Goal: Information Seeking & Learning: Check status

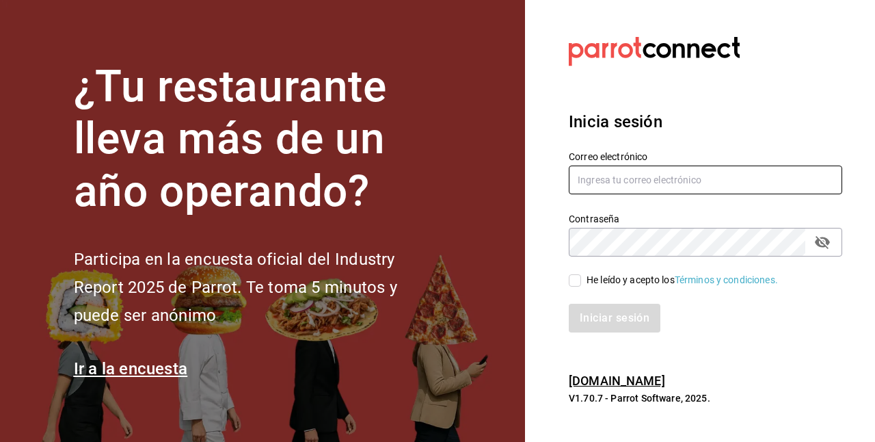
click at [620, 178] on input "text" at bounding box center [706, 179] width 274 height 29
type input "[EMAIL_ADDRESS][DOMAIN_NAME]"
click at [583, 281] on span "He leído y acepto los Términos y condiciones." at bounding box center [679, 280] width 197 height 14
click at [581, 281] on input "He leído y acepto los Términos y condiciones." at bounding box center [575, 280] width 12 height 12
checkbox input "true"
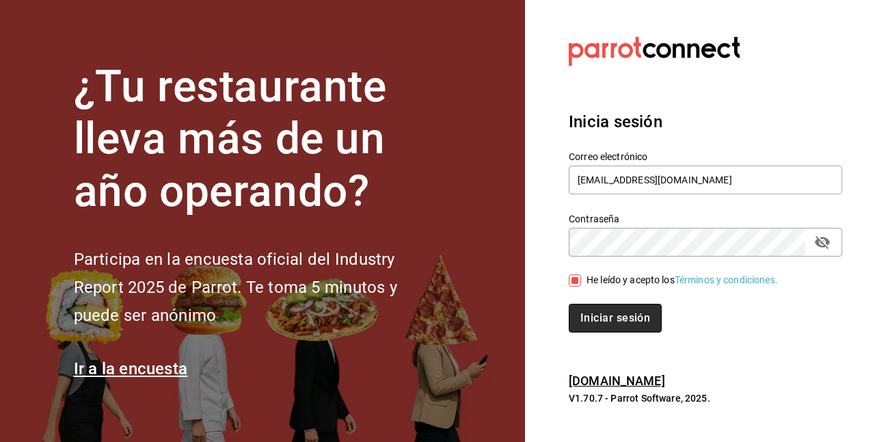
click at [615, 315] on button "Iniciar sesión" at bounding box center [615, 318] width 93 height 29
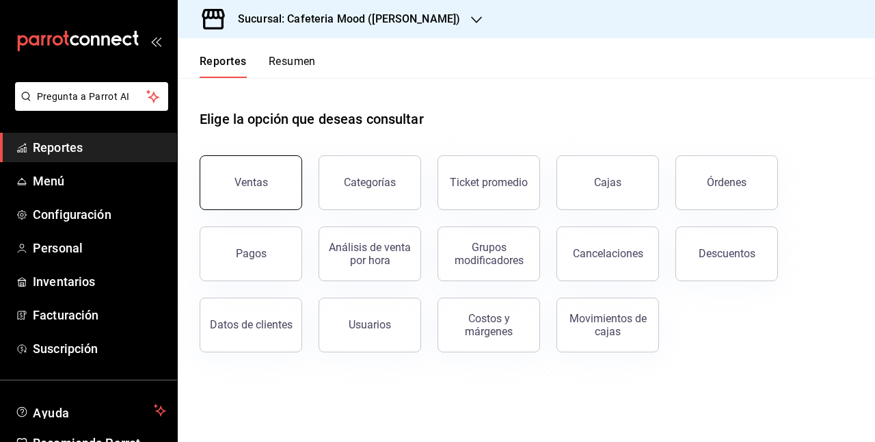
click at [268, 191] on button "Ventas" at bounding box center [251, 182] width 103 height 55
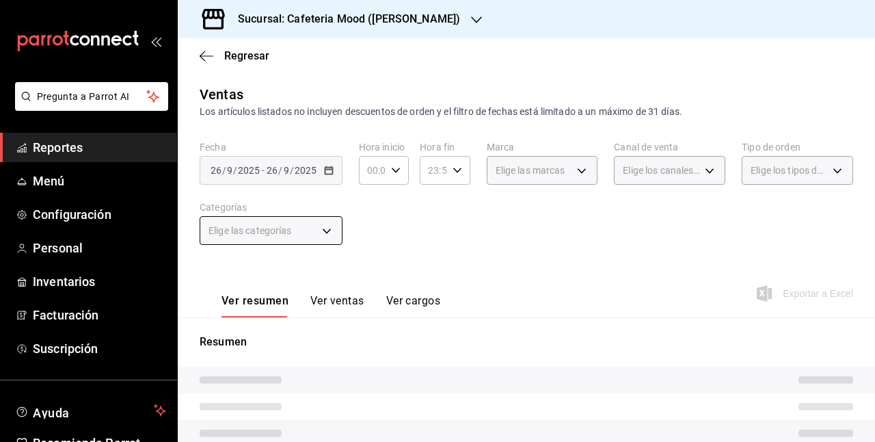
click at [318, 237] on body "Pregunta a Parrot AI Reportes Menú Configuración Personal Inventarios Facturaci…" at bounding box center [437, 221] width 875 height 442
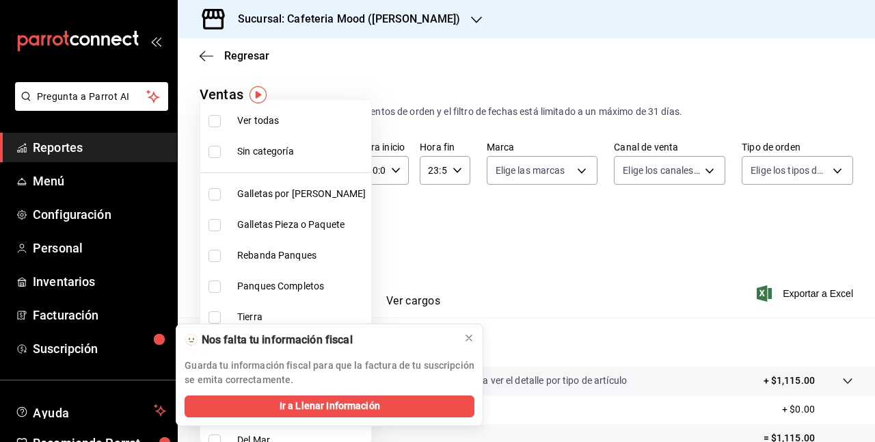
click at [325, 234] on li "Galletas Pieza o Paquete" at bounding box center [285, 224] width 171 height 31
type input "21cdb00f-c1ca-477c-a640-ec6feba9bf53"
checkbox input "true"
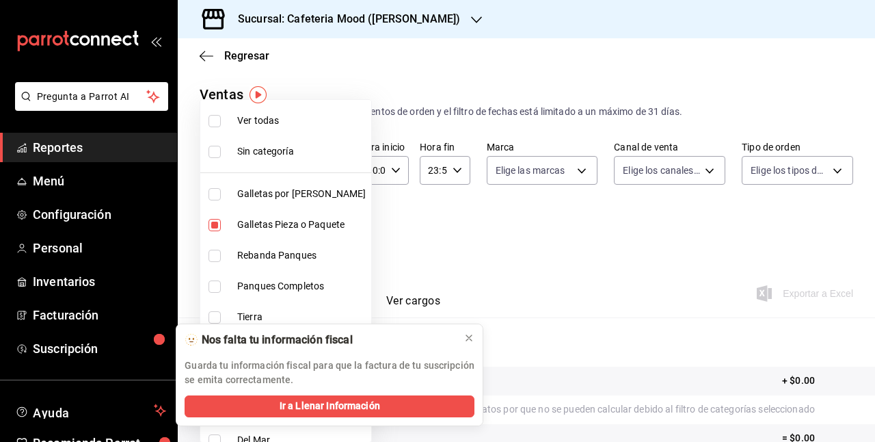
click at [475, 232] on div at bounding box center [437, 221] width 875 height 442
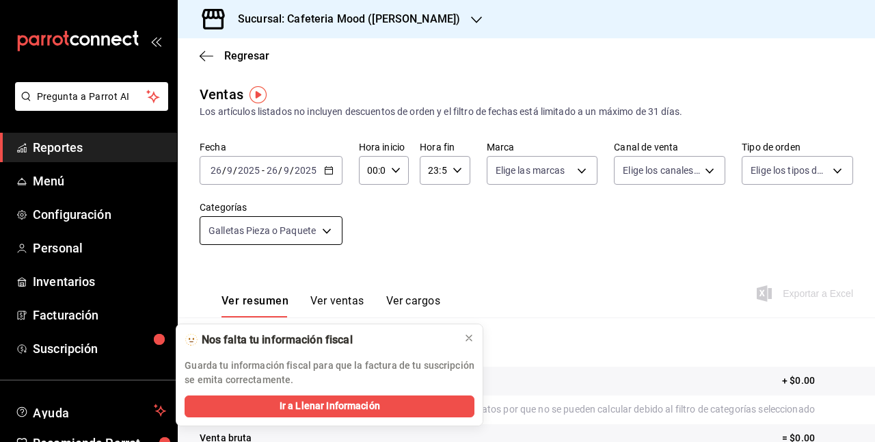
click at [336, 237] on body "Pregunta a Parrot AI Reportes Menú Configuración Personal Inventarios Facturaci…" at bounding box center [437, 221] width 875 height 442
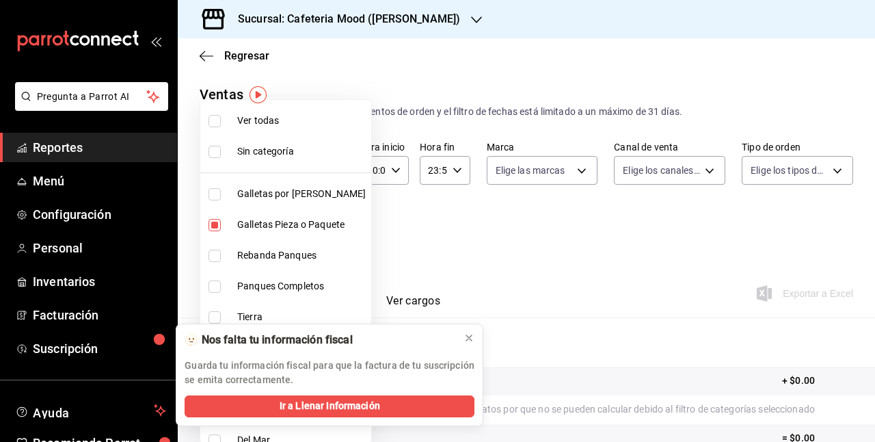
click at [238, 123] on span "Ver todas" at bounding box center [301, 121] width 129 height 14
type input "dac53d69-fba6-4cf9-b510-19857bfef6d0,21cdb00f-c1ca-477c-a640-ec6feba9bf53,2a356…"
checkbox input "true"
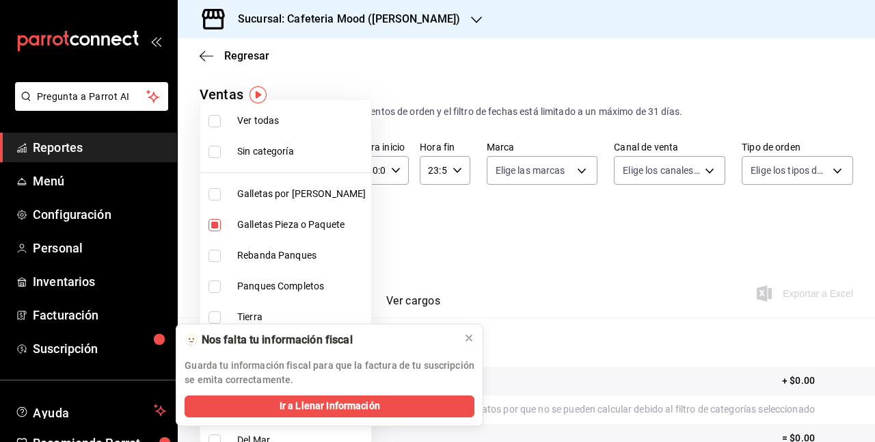
checkbox input "true"
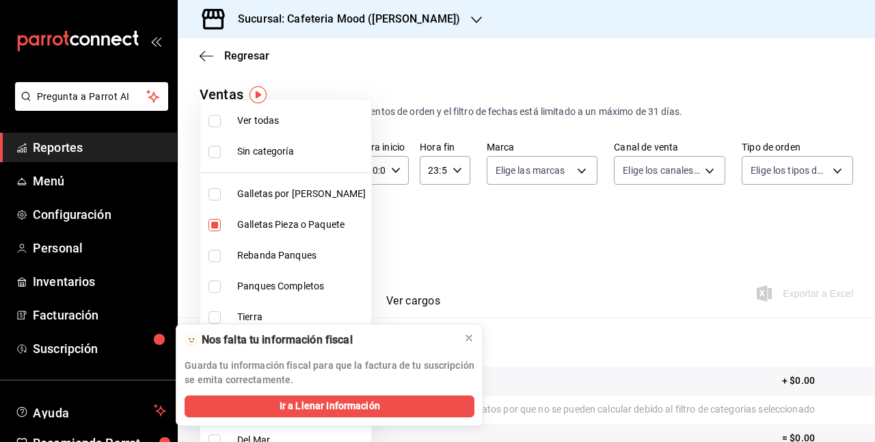
checkbox input "true"
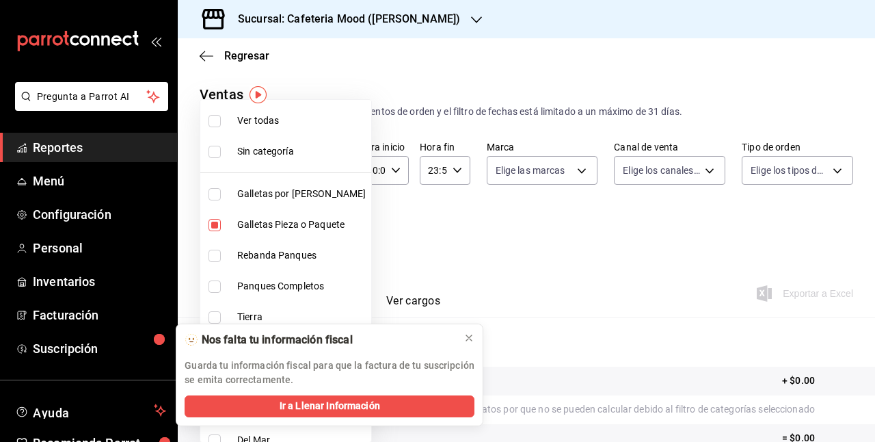
checkbox input "true"
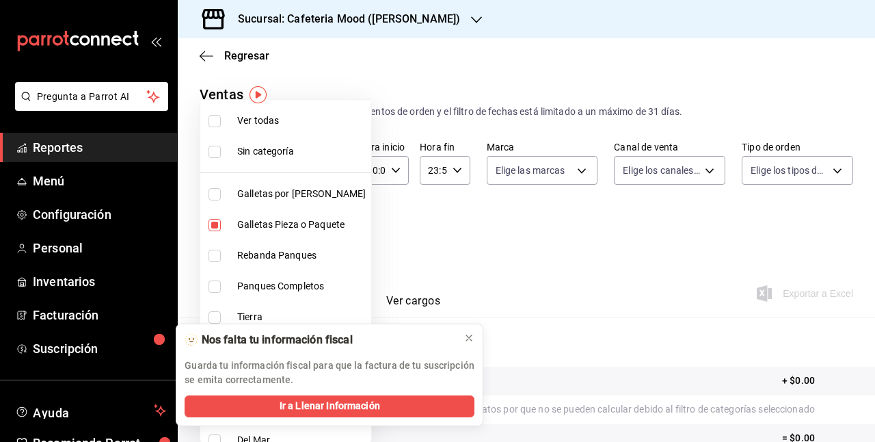
checkbox input "true"
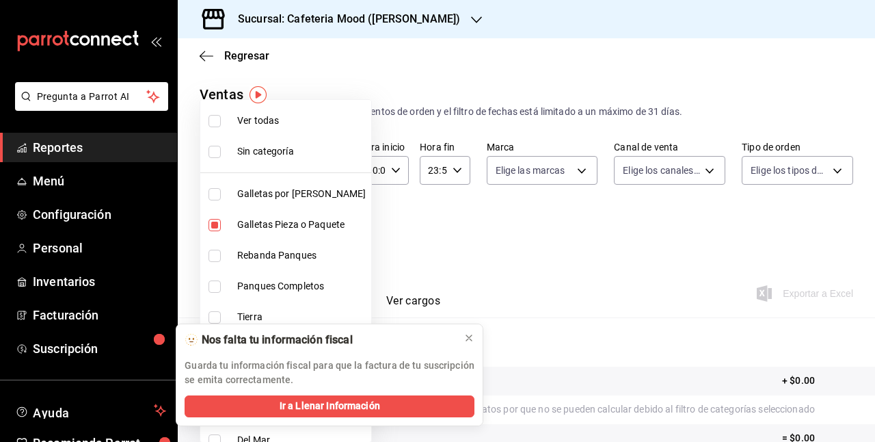
checkbox input "true"
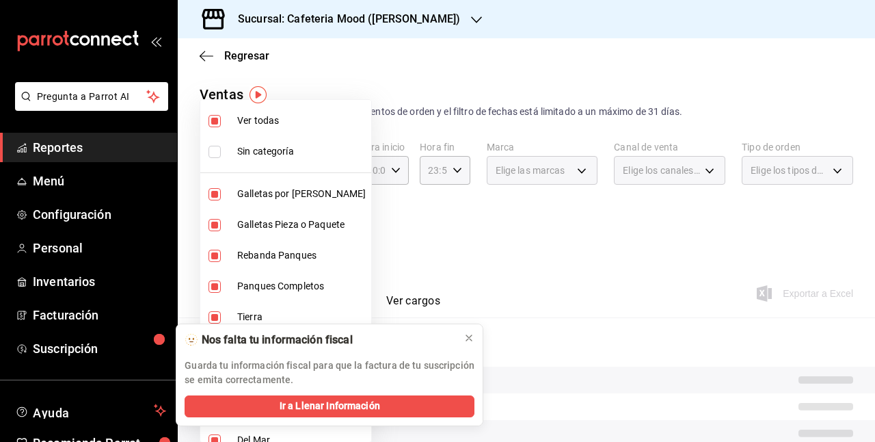
drag, startPoint x: 409, startPoint y: 76, endPoint x: 200, endPoint y: 53, distance: 209.8
click at [200, 53] on div at bounding box center [437, 221] width 875 height 442
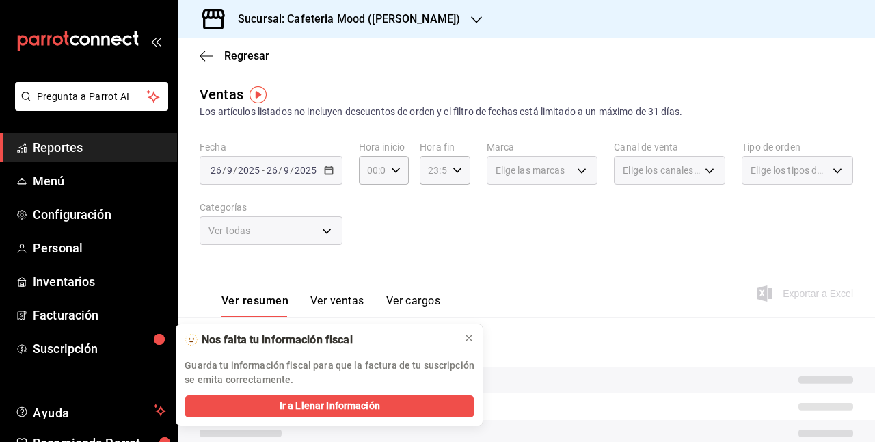
click at [200, 53] on icon "button" at bounding box center [207, 56] width 14 height 12
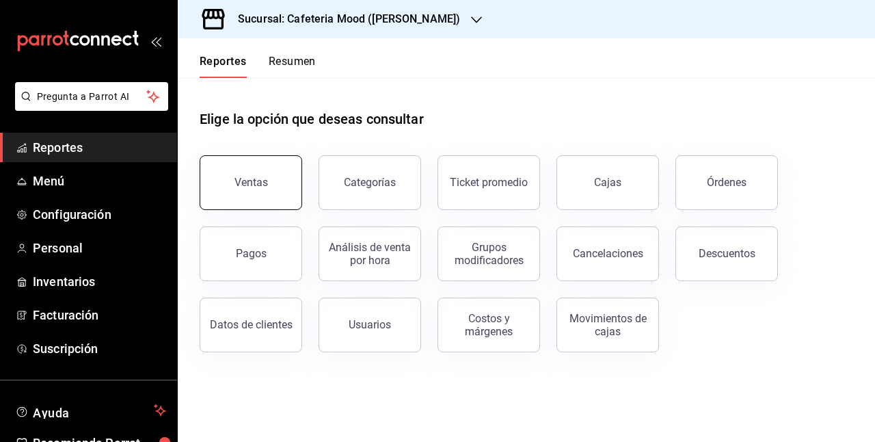
click at [245, 181] on div "Ventas" at bounding box center [252, 182] width 34 height 13
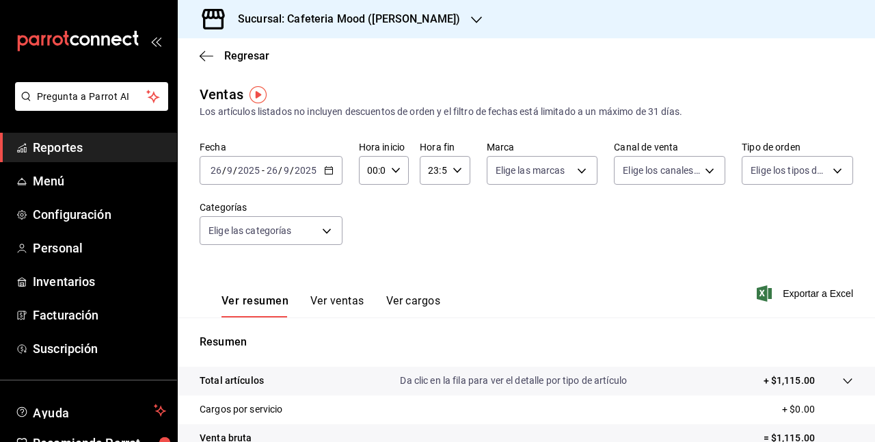
click at [326, 172] on icon "button" at bounding box center [329, 170] width 10 height 10
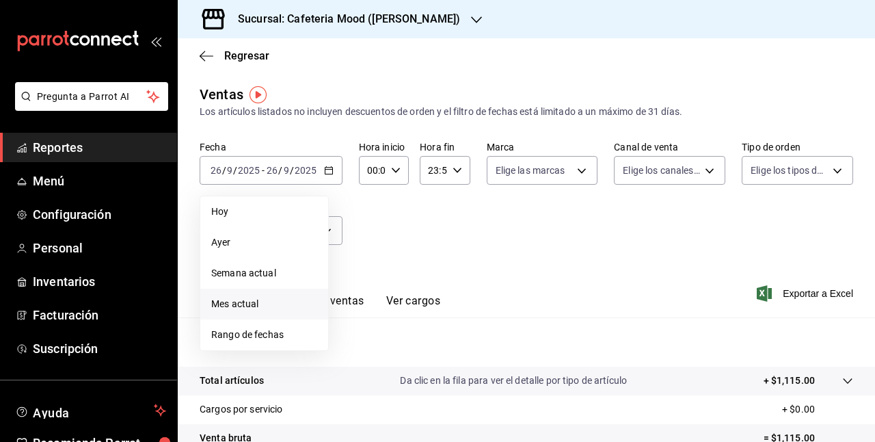
click at [263, 301] on span "Mes actual" at bounding box center [264, 304] width 106 height 14
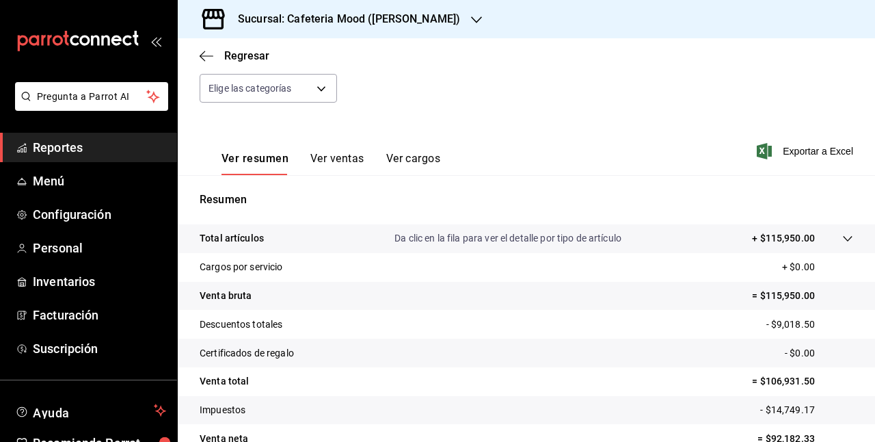
scroll to position [144, 0]
click at [336, 163] on button "Ver ventas" at bounding box center [337, 161] width 54 height 23
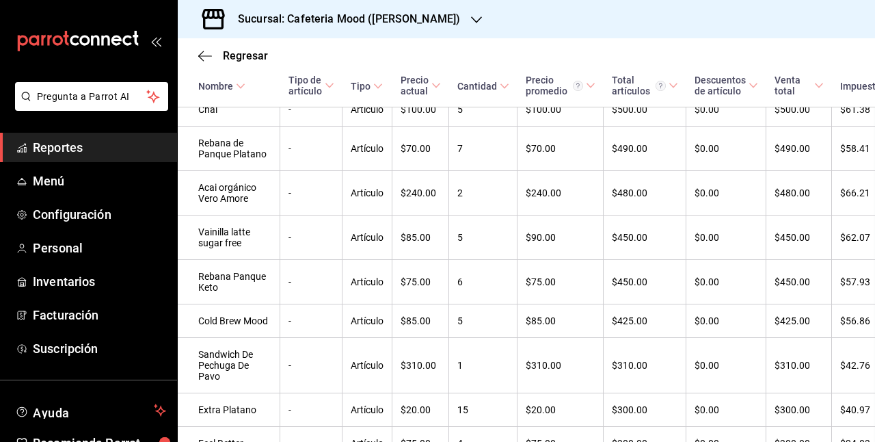
scroll to position [1407, 1]
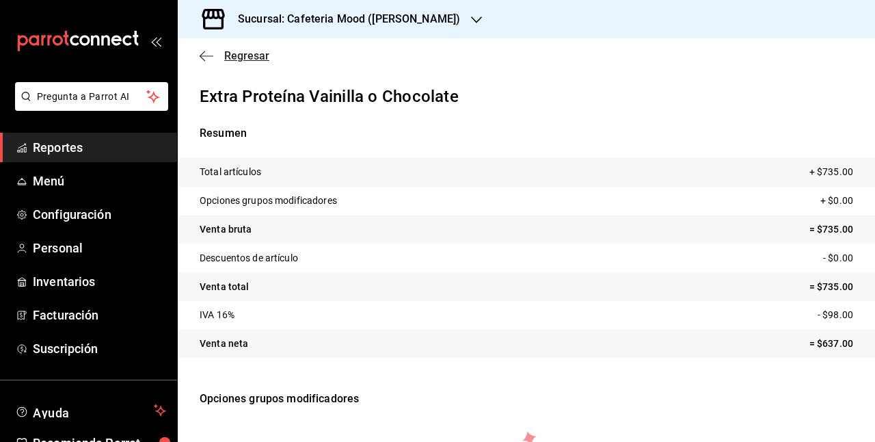
click at [217, 53] on span "Regresar" at bounding box center [235, 55] width 70 height 13
click at [225, 49] on span "Regresar" at bounding box center [246, 55] width 45 height 13
click at [199, 55] on div "Regresar" at bounding box center [526, 55] width 697 height 35
click at [251, 51] on span "Regresar" at bounding box center [246, 55] width 45 height 13
click at [206, 57] on icon "button" at bounding box center [207, 56] width 14 height 12
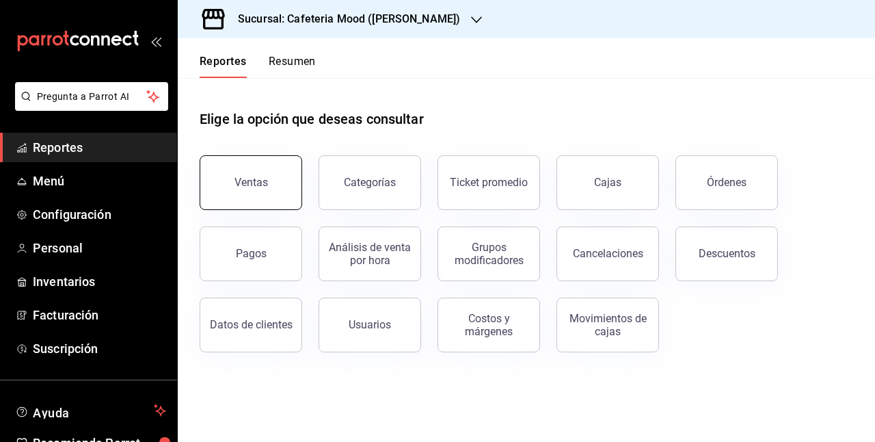
click at [239, 161] on button "Ventas" at bounding box center [251, 182] width 103 height 55
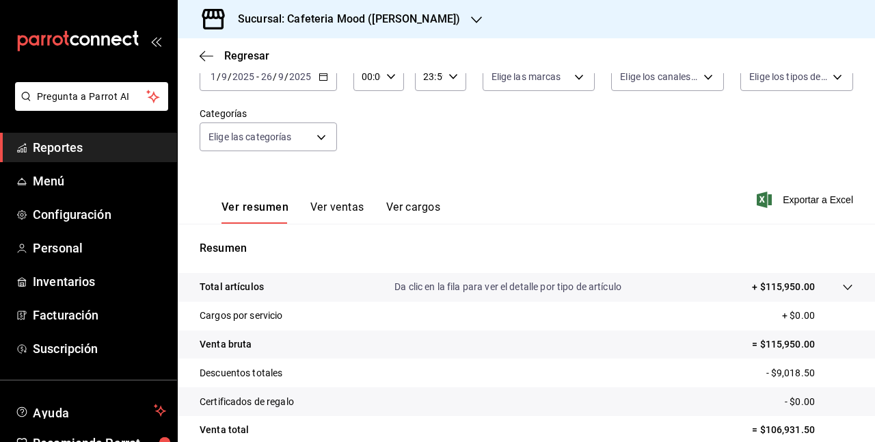
scroll to position [96, 0]
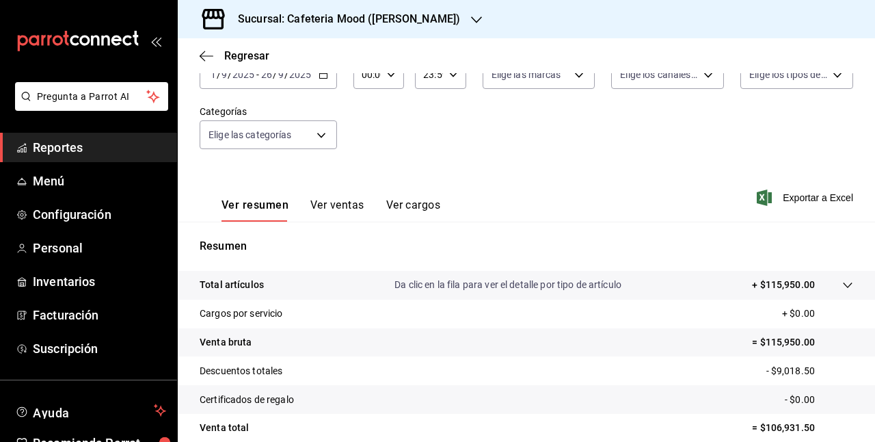
click at [321, 77] on icon "button" at bounding box center [324, 75] width 10 height 10
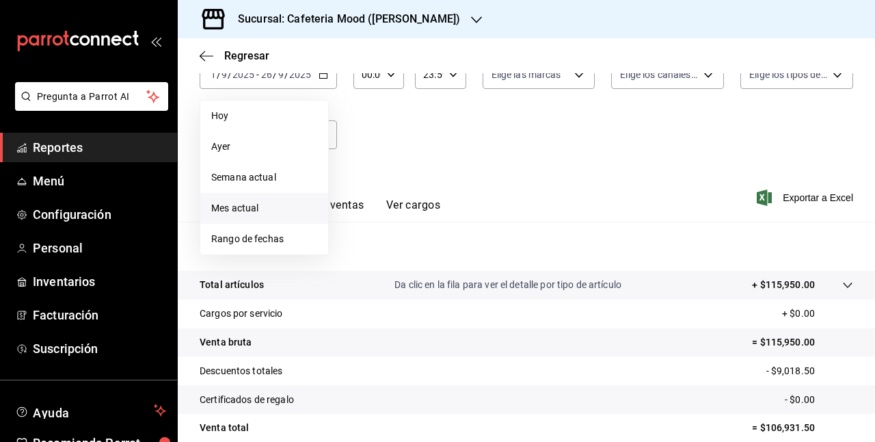
click at [284, 210] on span "Mes actual" at bounding box center [264, 208] width 106 height 14
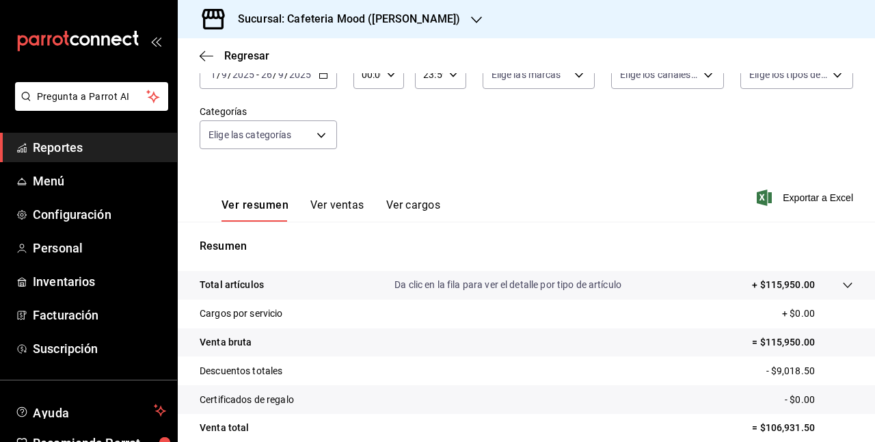
click at [284, 210] on button "Ver resumen" at bounding box center [255, 209] width 67 height 23
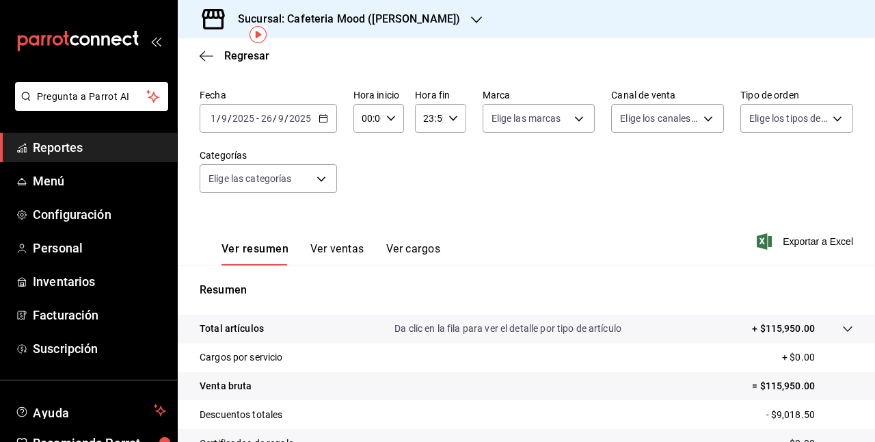
scroll to position [44, 0]
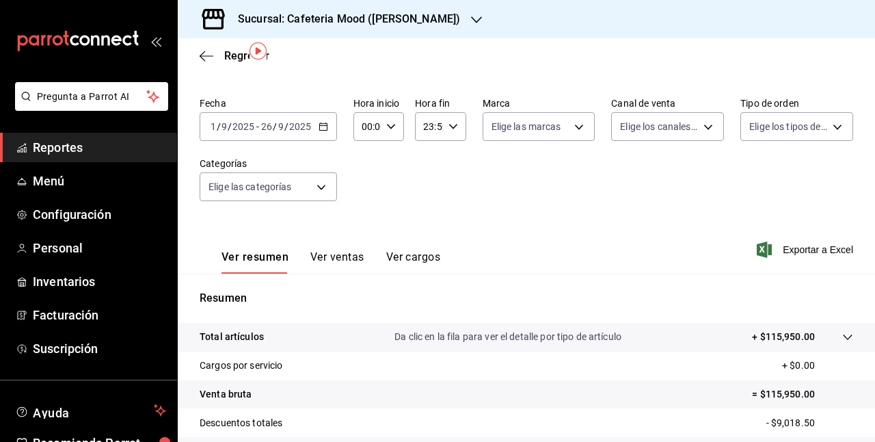
click at [230, 131] on span "/" at bounding box center [230, 126] width 4 height 11
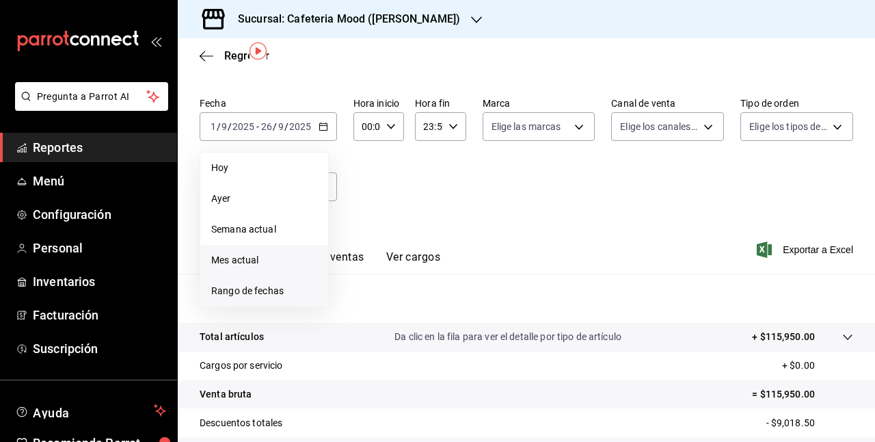
click at [254, 289] on span "Rango de fechas" at bounding box center [264, 291] width 106 height 14
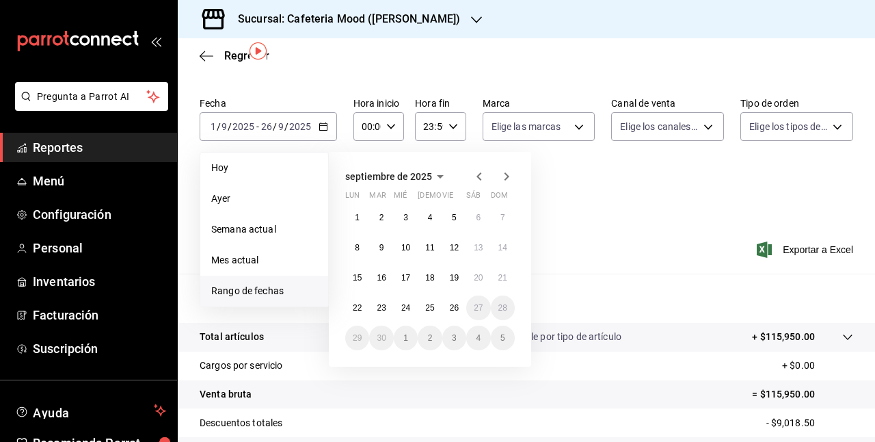
click at [481, 178] on icon "button" at bounding box center [479, 176] width 16 height 16
click at [461, 341] on button "29" at bounding box center [454, 337] width 24 height 25
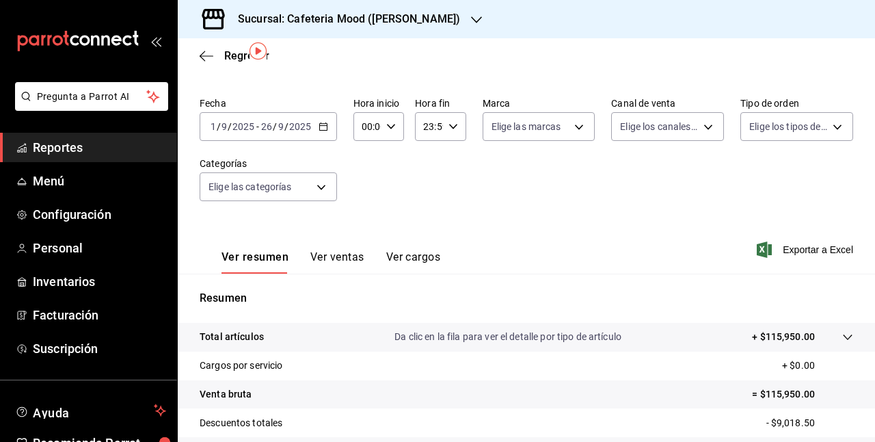
click at [440, 393] on tr "Venta bruta = $115,950.00" at bounding box center [526, 394] width 697 height 29
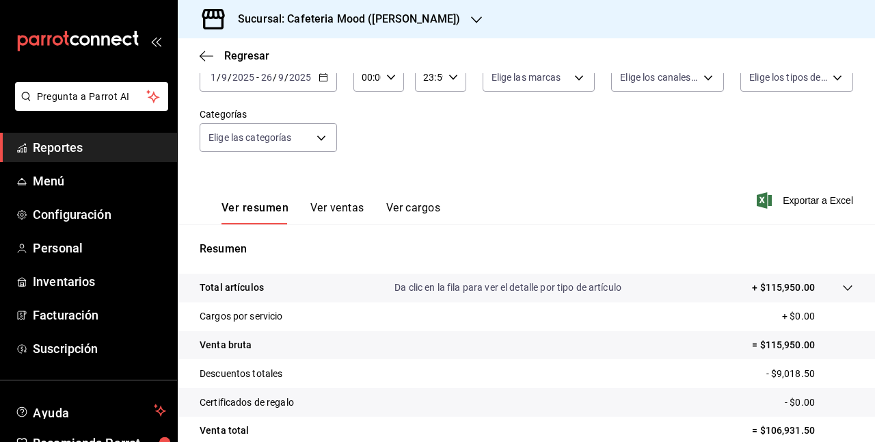
scroll to position [92, 0]
click at [322, 78] on icon "button" at bounding box center [324, 79] width 10 height 10
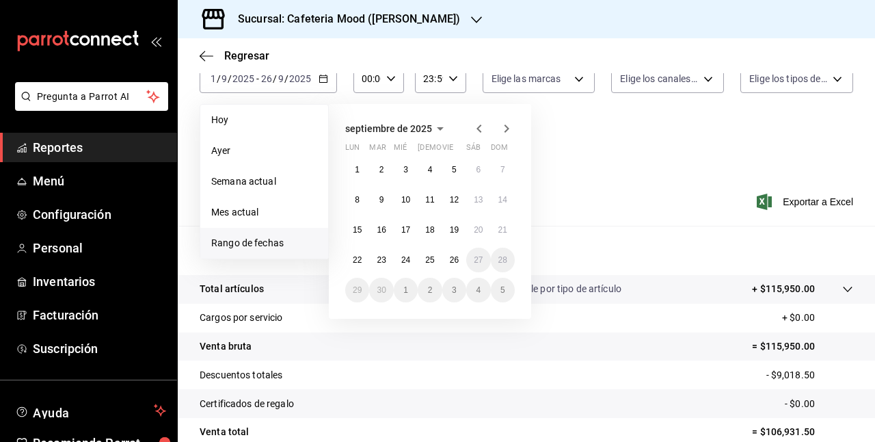
click at [479, 125] on icon "button" at bounding box center [479, 128] width 16 height 16
click at [453, 286] on abbr "29" at bounding box center [454, 290] width 9 height 10
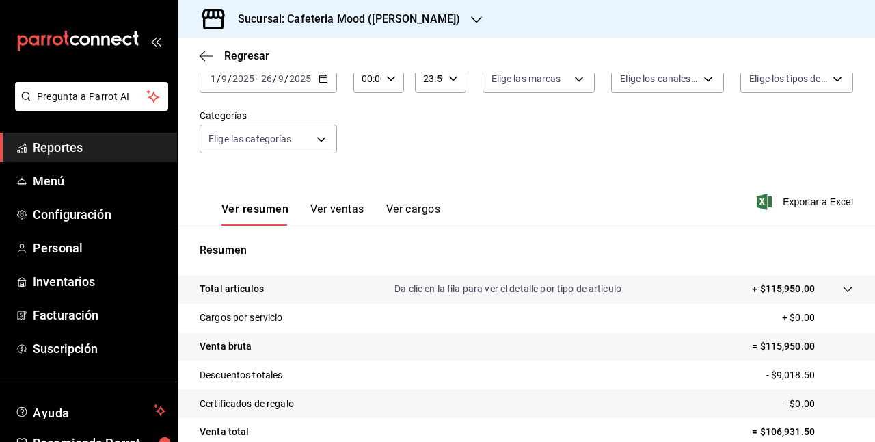
click at [655, 213] on div "Ver resumen Ver ventas Ver cargos Exportar a Excel" at bounding box center [526, 198] width 697 height 56
click at [323, 85] on div "2025-09-01 1 / 9 / 2025 - 2025-09-26 26 / 9 / 2025" at bounding box center [268, 78] width 137 height 29
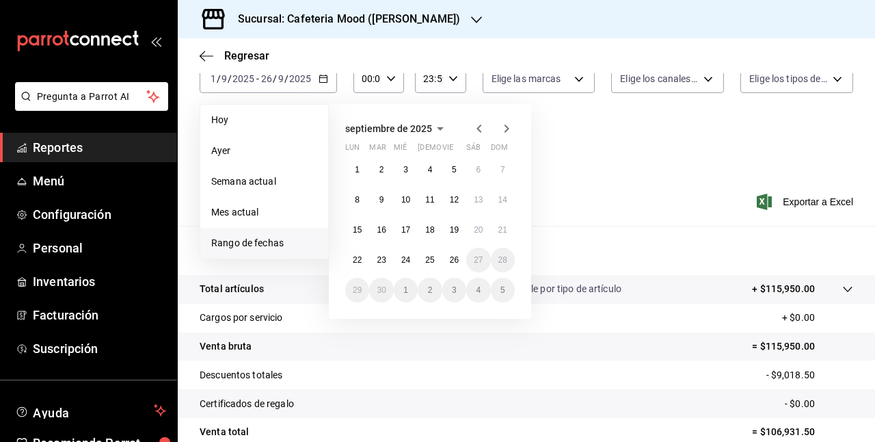
click at [282, 246] on span "Rango de fechas" at bounding box center [264, 243] width 106 height 14
click at [265, 245] on span "Rango de fechas" at bounding box center [264, 243] width 106 height 14
click at [471, 127] on icon "button" at bounding box center [479, 128] width 16 height 16
click at [455, 282] on button "29" at bounding box center [454, 290] width 24 height 25
click at [447, 201] on button "8" at bounding box center [454, 199] width 24 height 25
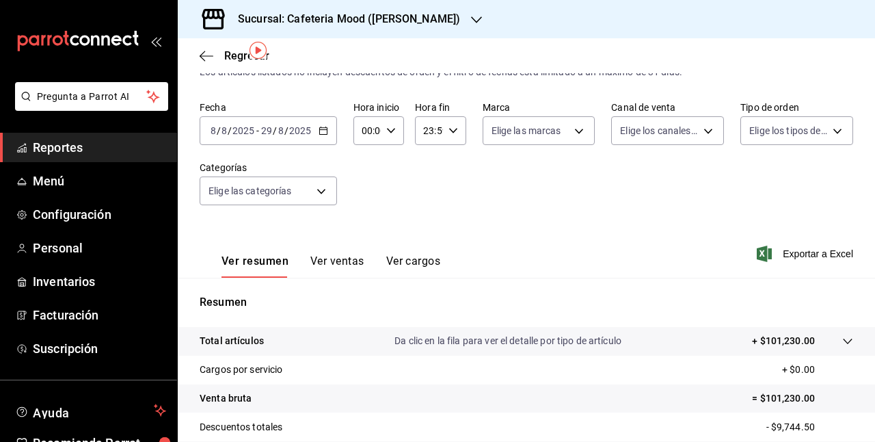
scroll to position [40, 0]
click at [326, 129] on icon "button" at bounding box center [324, 131] width 10 height 10
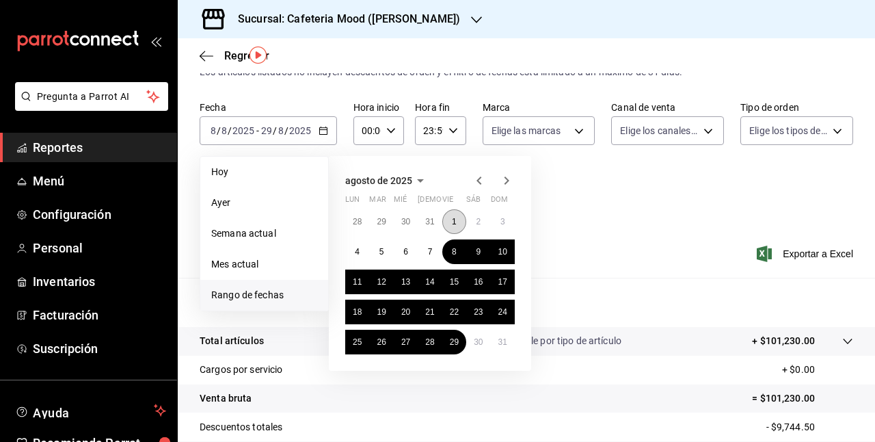
click at [457, 223] on button "1" at bounding box center [454, 221] width 24 height 25
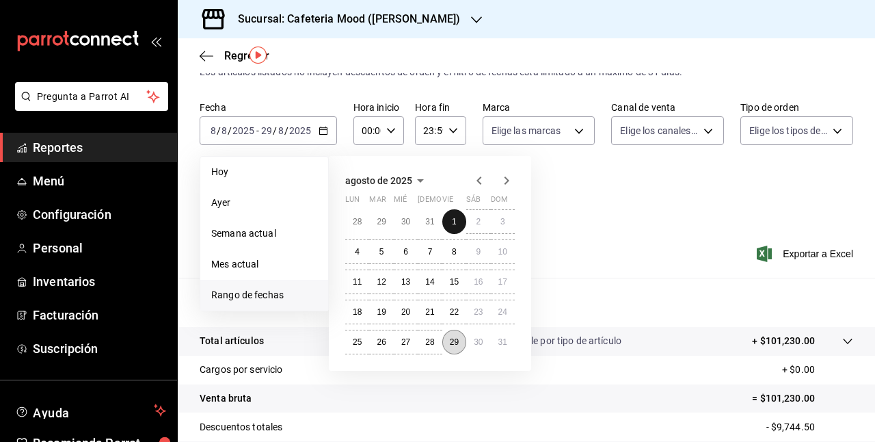
drag, startPoint x: 457, startPoint y: 223, endPoint x: 451, endPoint y: 334, distance: 110.9
click at [451, 334] on div "28 29 30 31 1 2 3 4 5 6 7 8 9 10 11 12 13 14 15 16 17 18 19 20 21 22 23 24 25 2…" at bounding box center [430, 281] width 170 height 145
click at [451, 334] on button "29" at bounding box center [454, 342] width 24 height 25
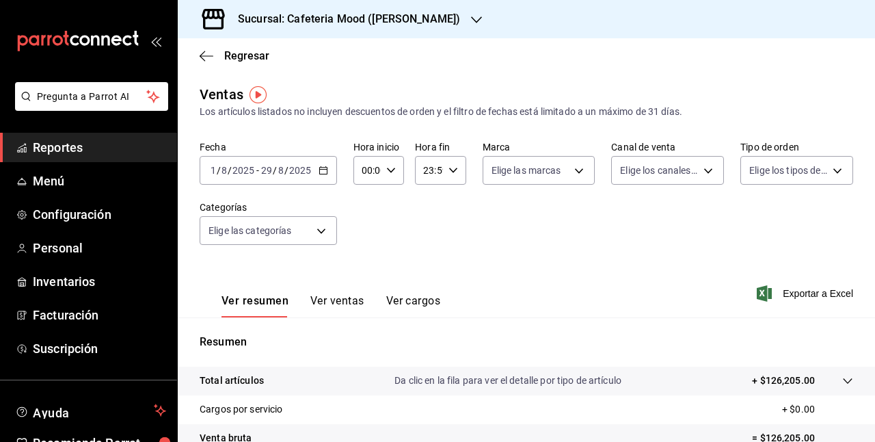
click at [325, 174] on \(Stroke\) "button" at bounding box center [323, 171] width 8 height 8
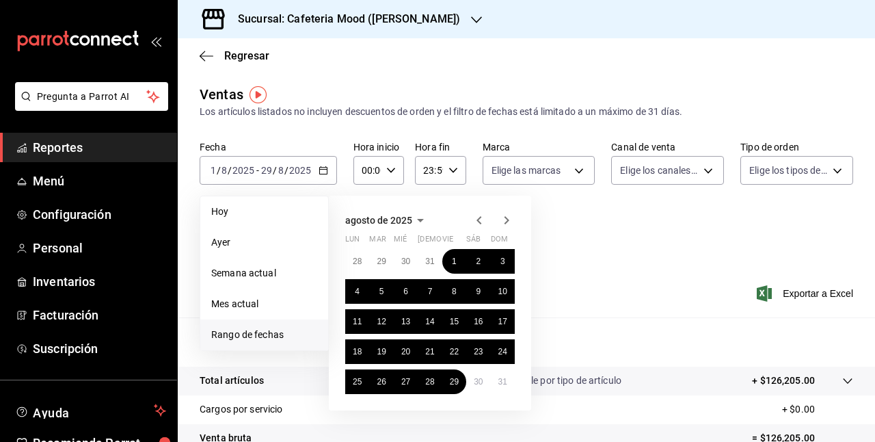
click at [476, 221] on icon "button" at bounding box center [479, 220] width 16 height 16
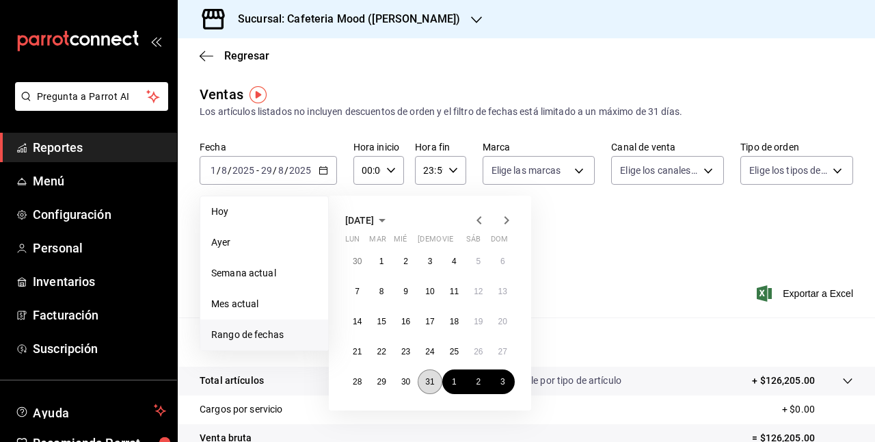
click at [429, 382] on abbr "31" at bounding box center [429, 382] width 9 height 10
click at [384, 258] on button "1" at bounding box center [381, 261] width 24 height 25
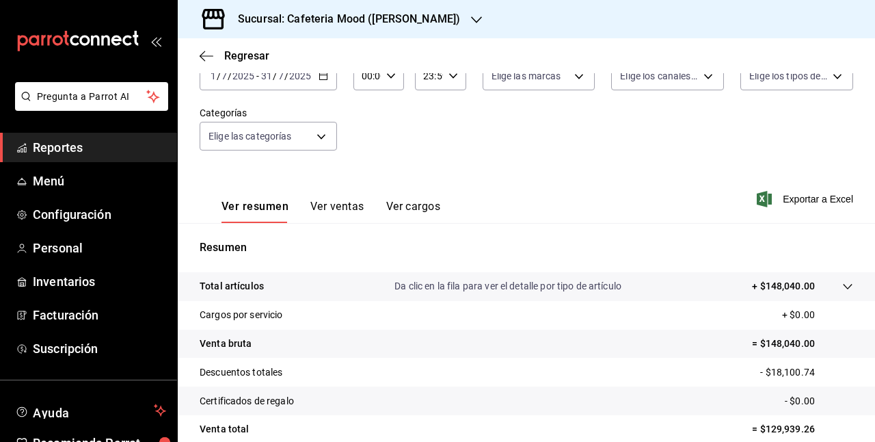
scroll to position [86, 0]
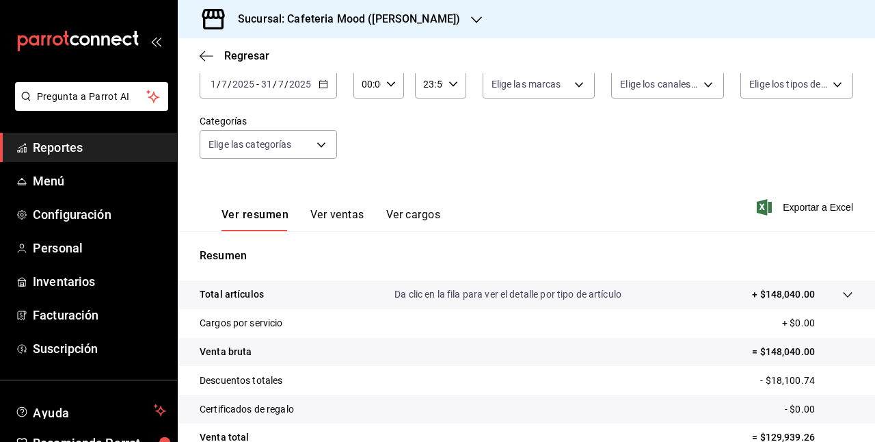
click at [327, 83] on div "2025-07-01 1 / 7 / 2025 - 2025-07-31 31 / 7 / 2025" at bounding box center [268, 84] width 137 height 29
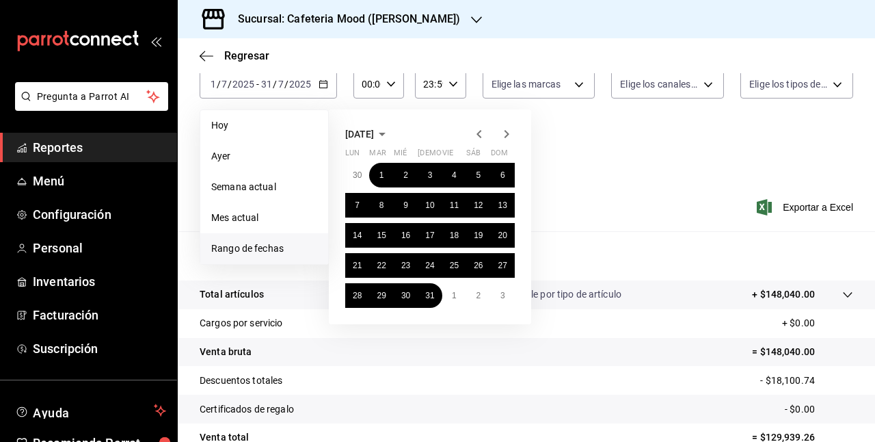
click at [481, 131] on icon "button" at bounding box center [479, 134] width 16 height 16
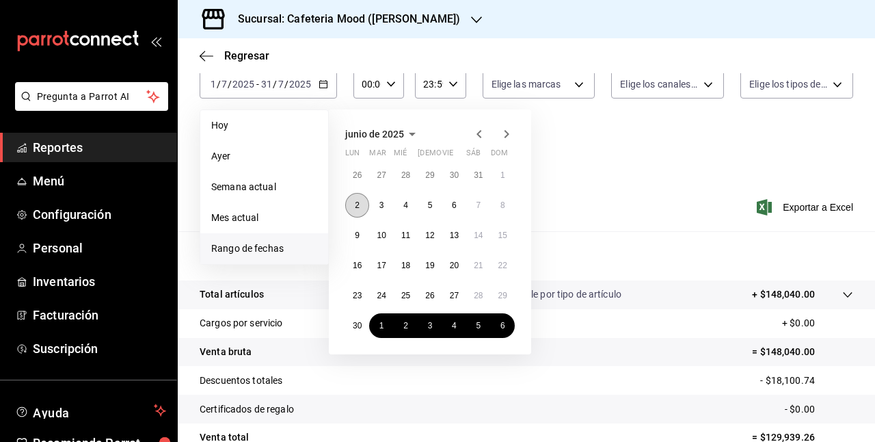
click at [351, 205] on button "2" at bounding box center [357, 205] width 24 height 25
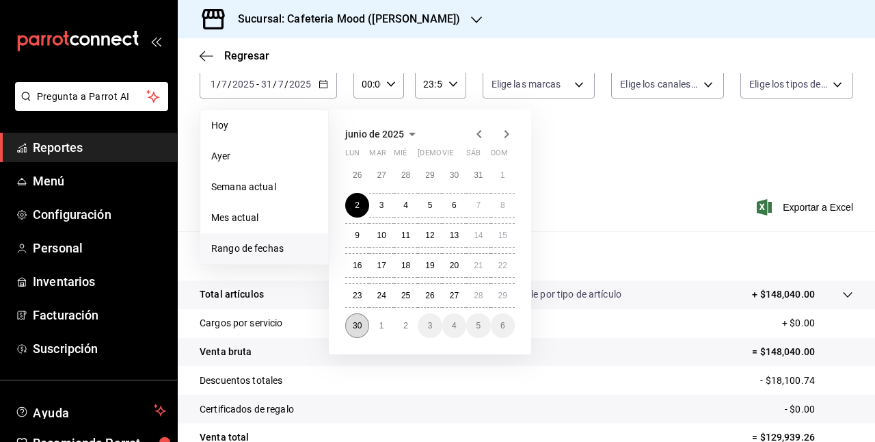
click at [354, 324] on abbr "30" at bounding box center [357, 326] width 9 height 10
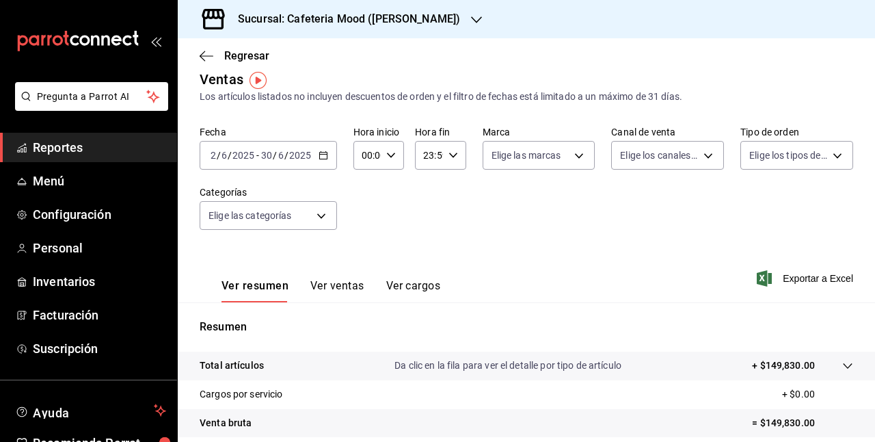
scroll to position [14, 0]
click at [324, 159] on icon "button" at bounding box center [324, 157] width 10 height 10
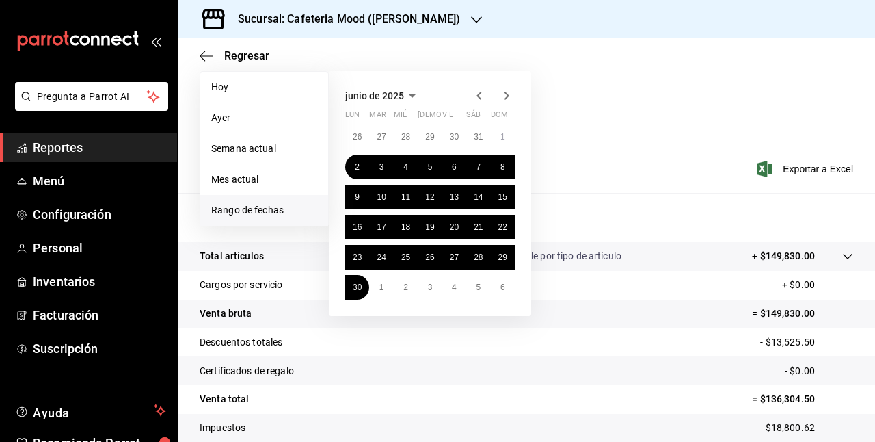
scroll to position [107, 0]
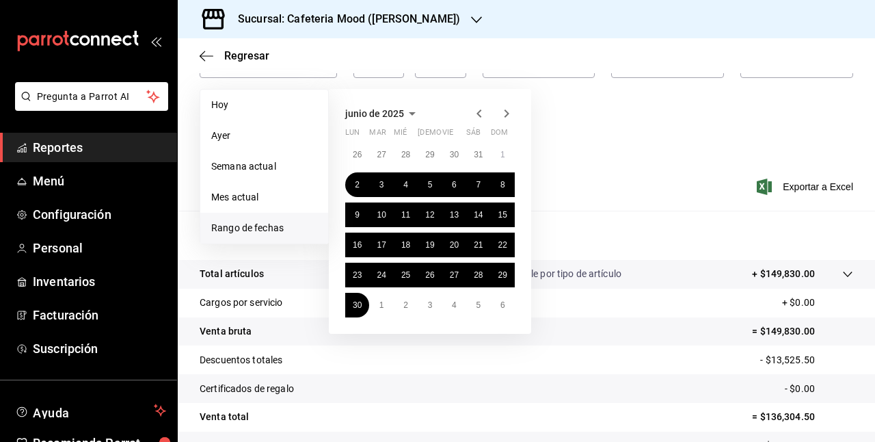
click at [479, 114] on icon "button" at bounding box center [479, 113] width 16 height 16
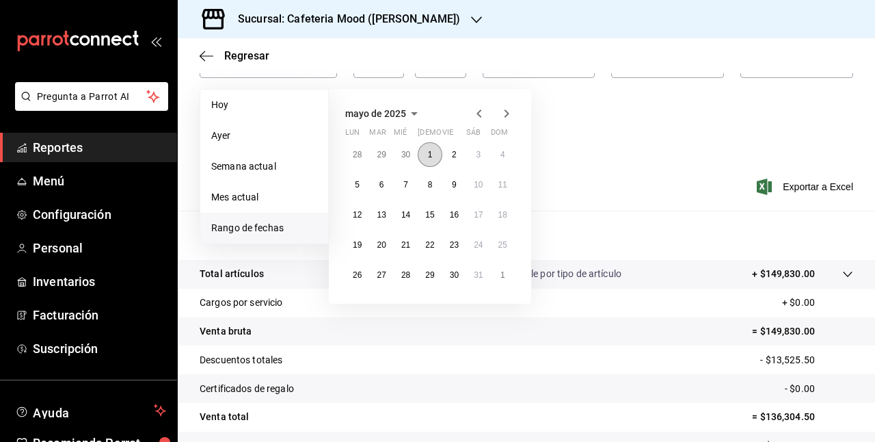
click at [429, 147] on button "1" at bounding box center [430, 154] width 24 height 25
click at [456, 271] on abbr "30" at bounding box center [454, 275] width 9 height 10
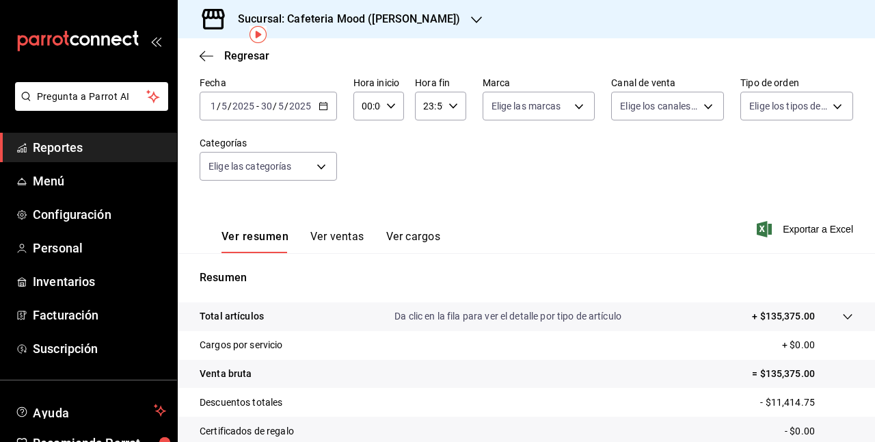
scroll to position [60, 0]
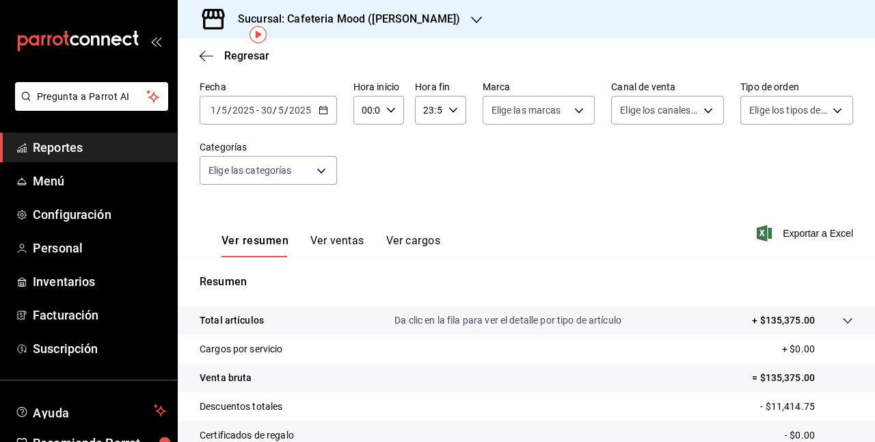
click at [328, 105] on div "2025-05-01 1 / 5 / 2025 - 2025-05-30 30 / 5 / 2025" at bounding box center [268, 110] width 137 height 29
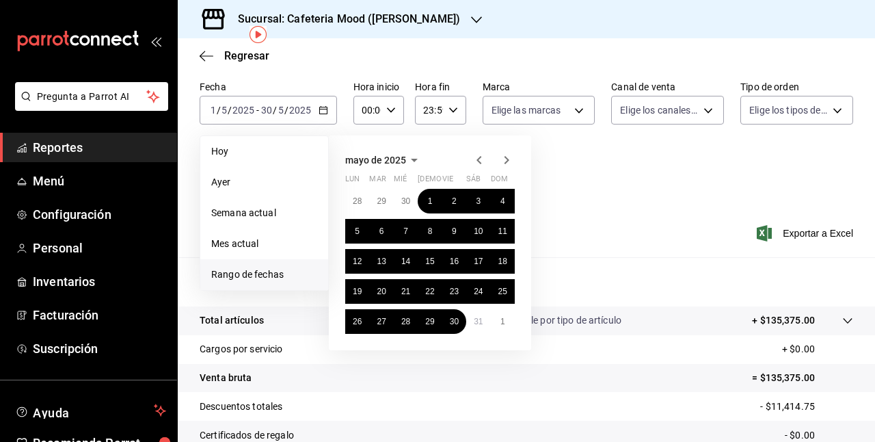
click at [477, 161] on icon "button" at bounding box center [479, 160] width 16 height 16
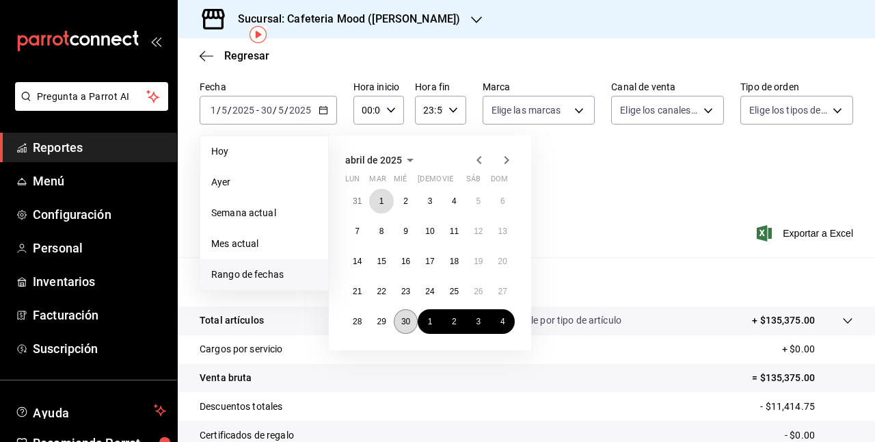
drag, startPoint x: 375, startPoint y: 196, endPoint x: 403, endPoint y: 315, distance: 123.1
click at [403, 315] on div "31 1 2 3 4 5 6 7 8 9 10 11 12 13 14 15 16 17 18 19 20 21 22 23 24 25 26 27 28 2…" at bounding box center [430, 261] width 170 height 145
click at [403, 315] on button "30" at bounding box center [406, 321] width 24 height 25
click at [383, 202] on abbr "1" at bounding box center [381, 201] width 5 height 10
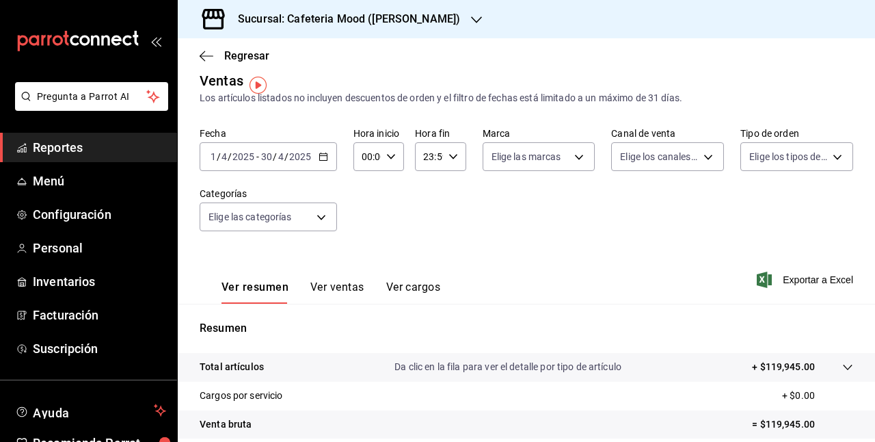
scroll to position [10, 0]
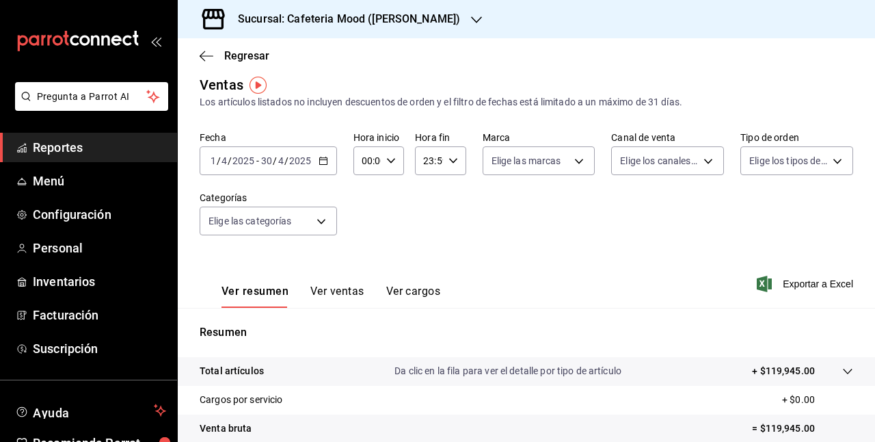
click at [328, 161] on div "2025-04-01 1 / 4 / 2025 - 2025-04-30 30 / 4 / 2025" at bounding box center [268, 160] width 137 height 29
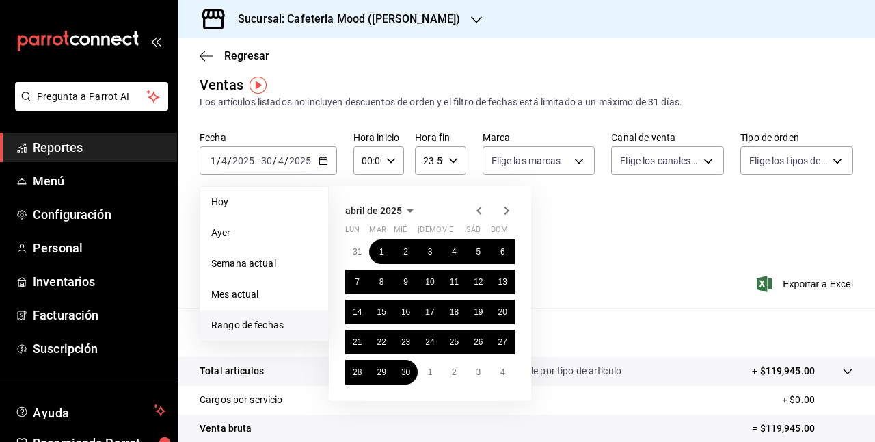
click at [479, 209] on icon "button" at bounding box center [479, 211] width 5 height 8
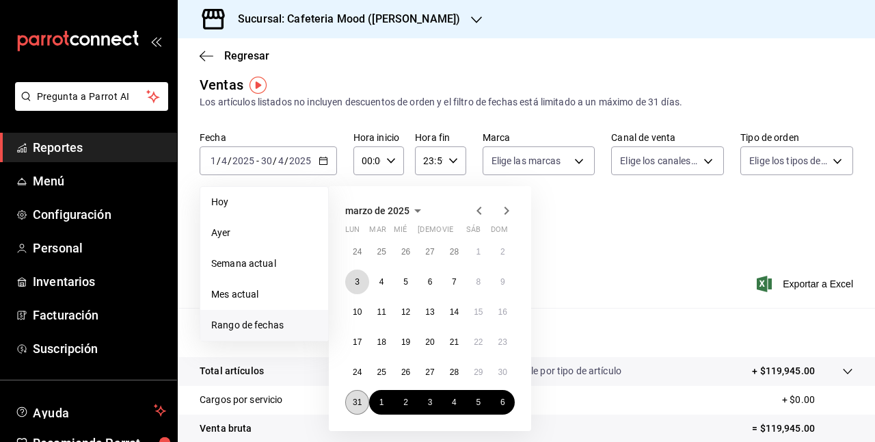
drag, startPoint x: 354, startPoint y: 280, endPoint x: 358, endPoint y: 401, distance: 120.4
click at [358, 401] on div "24 25 26 27 28 1 2 3 4 5 6 7 8 9 10 11 12 13 14 15 16 17 18 19 20 21 22 23 24 2…" at bounding box center [430, 326] width 170 height 175
click at [358, 401] on abbr "31" at bounding box center [357, 402] width 9 height 10
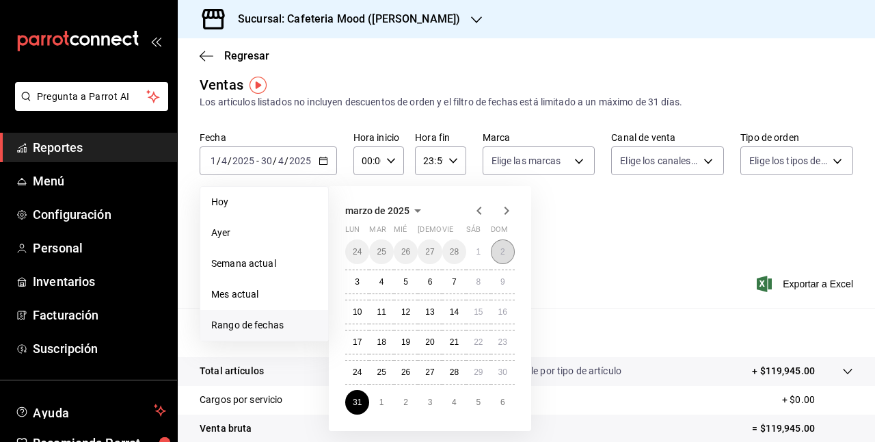
click at [495, 246] on button "2" at bounding box center [503, 251] width 24 height 25
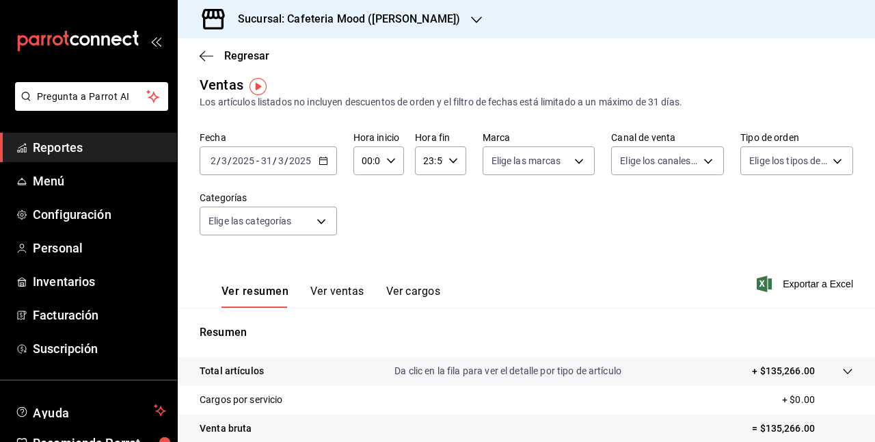
scroll to position [7, 0]
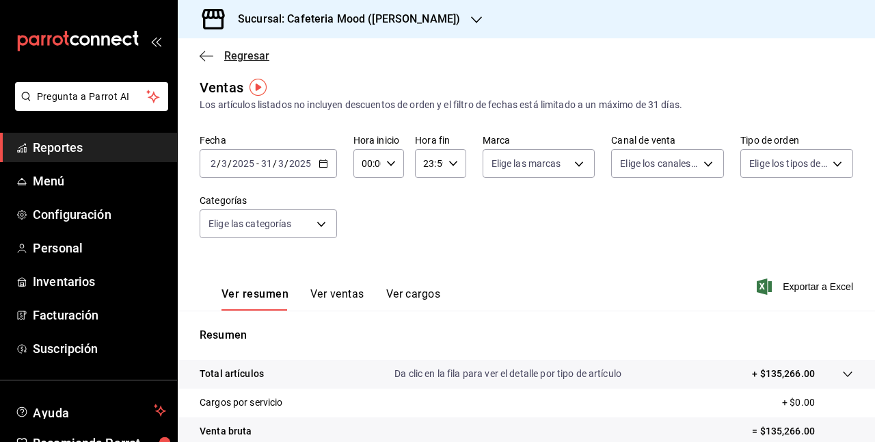
click at [209, 55] on icon "button" at bounding box center [207, 56] width 14 height 12
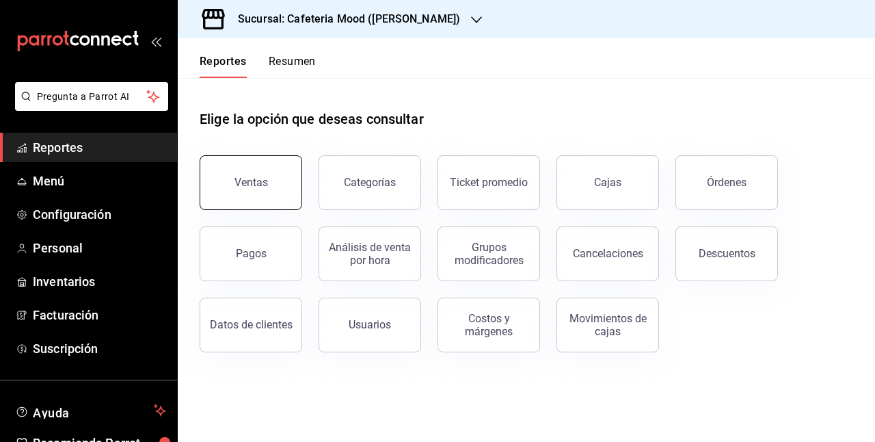
click at [249, 181] on div "Ventas" at bounding box center [252, 182] width 34 height 13
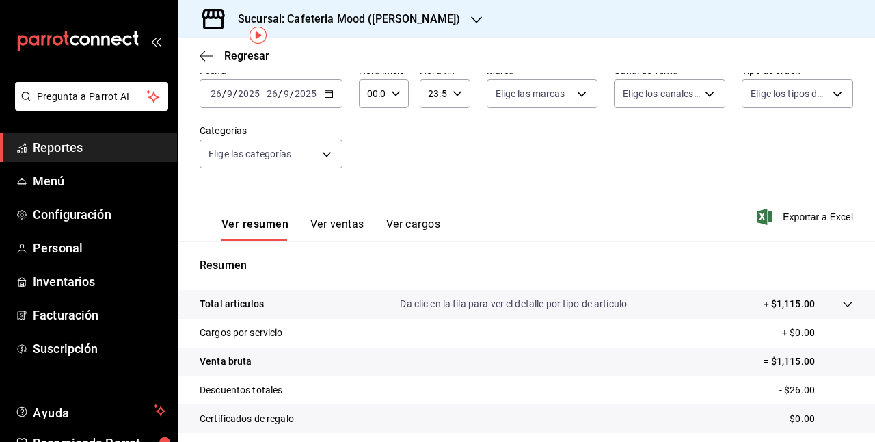
scroll to position [56, 0]
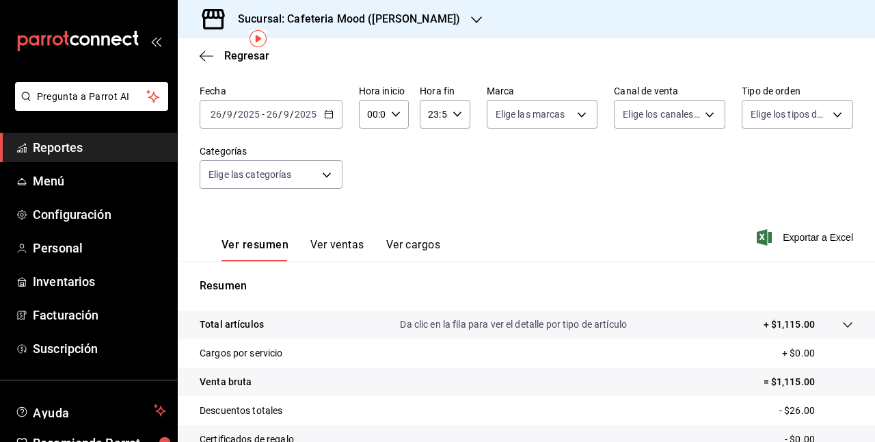
click at [335, 110] on div "2025-09-26 26 / 9 / 2025 - 2025-09-26 26 / 9 / 2025" at bounding box center [271, 114] width 143 height 29
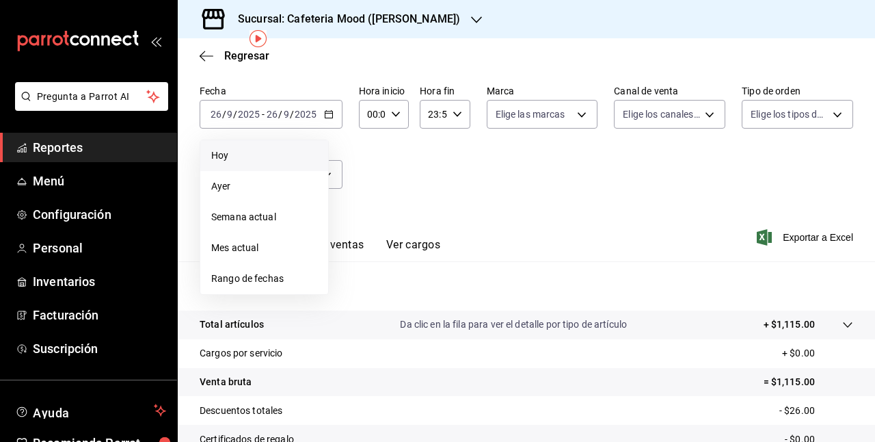
click at [291, 152] on span "Hoy" at bounding box center [264, 155] width 106 height 14
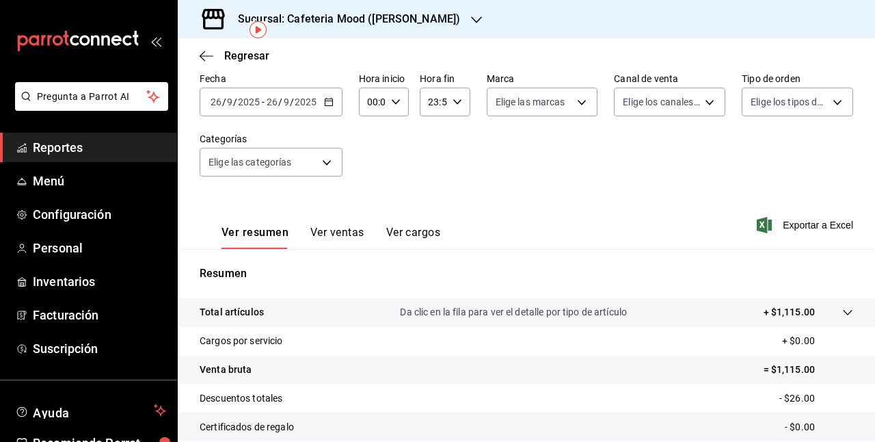
scroll to position [63, 0]
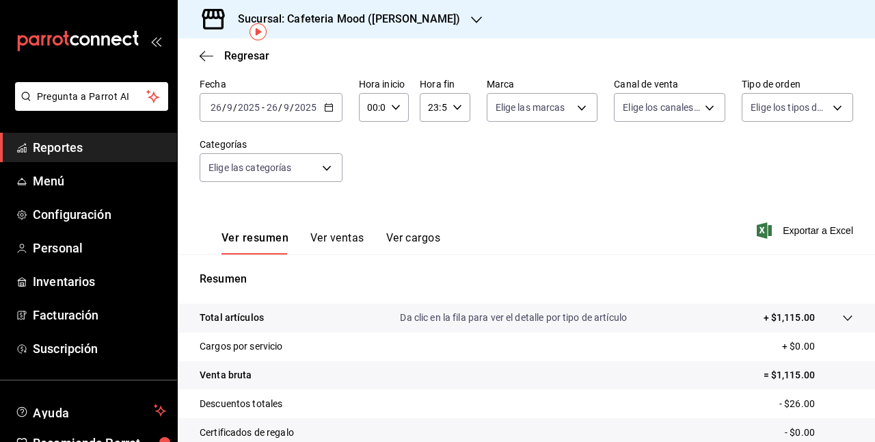
click at [330, 107] on icon "button" at bounding box center [329, 108] width 10 height 10
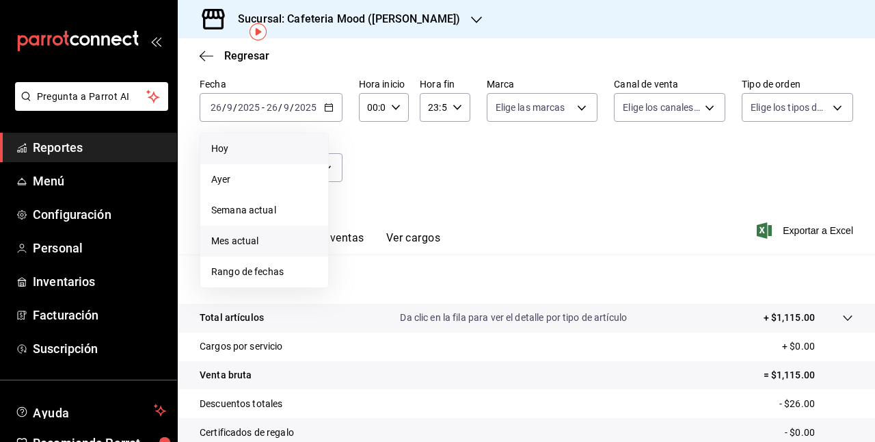
click at [283, 231] on li "Mes actual" at bounding box center [264, 241] width 128 height 31
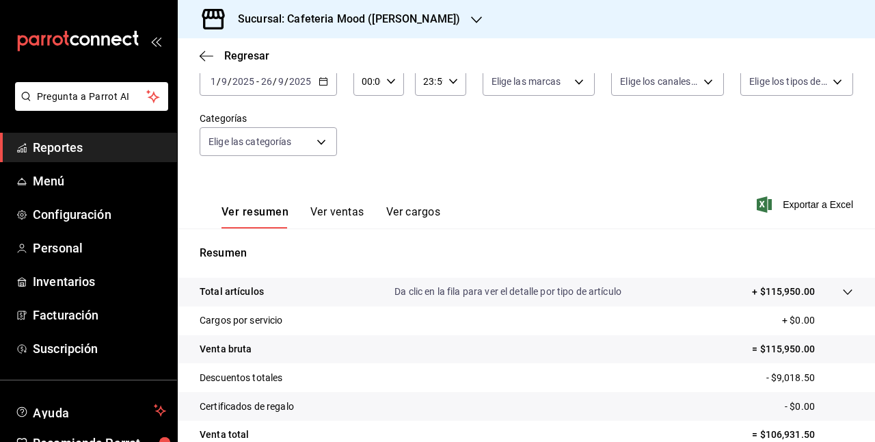
scroll to position [88, 0]
click at [316, 77] on div "2025-09-01 1 / 9 / 2025 - 2025-09-26 26 / 9 / 2025" at bounding box center [268, 82] width 137 height 29
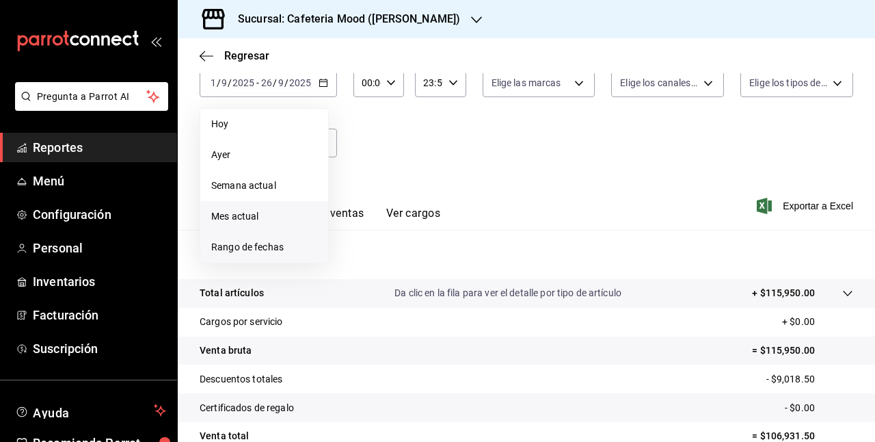
click at [276, 246] on span "Rango de fechas" at bounding box center [264, 247] width 106 height 14
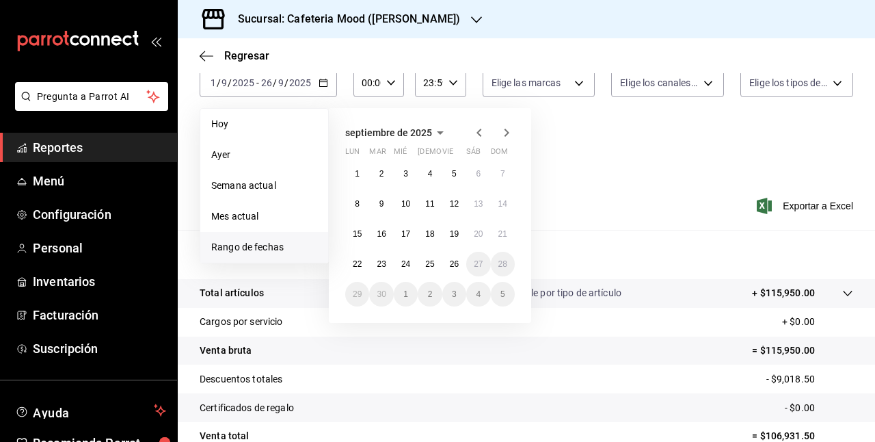
drag, startPoint x: 483, startPoint y: 123, endPoint x: 480, endPoint y: 132, distance: 9.3
click at [480, 132] on div "septiembre de 2025 lun mar mié jue vie sáb dom 1 2 3 4 5 6 7 8 9 10 11 12 13 14…" at bounding box center [430, 215] width 202 height 215
click at [480, 132] on icon "button" at bounding box center [479, 132] width 16 height 16
click at [461, 177] on button "1" at bounding box center [454, 173] width 24 height 25
click at [455, 291] on abbr "29" at bounding box center [454, 294] width 9 height 10
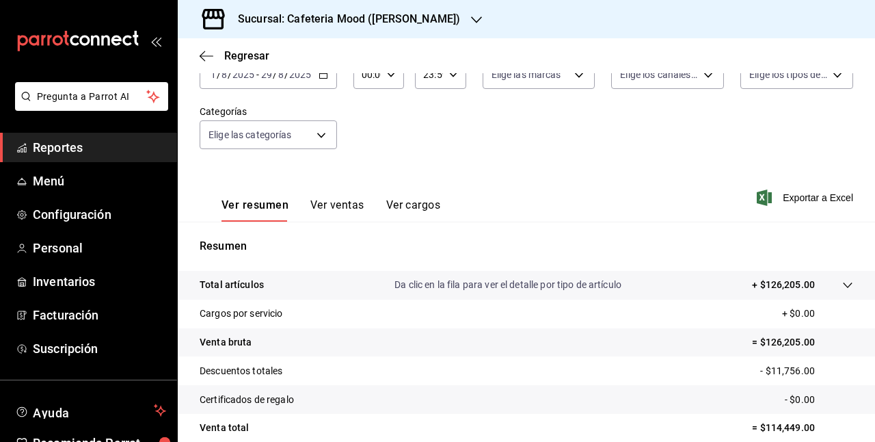
scroll to position [55, 0]
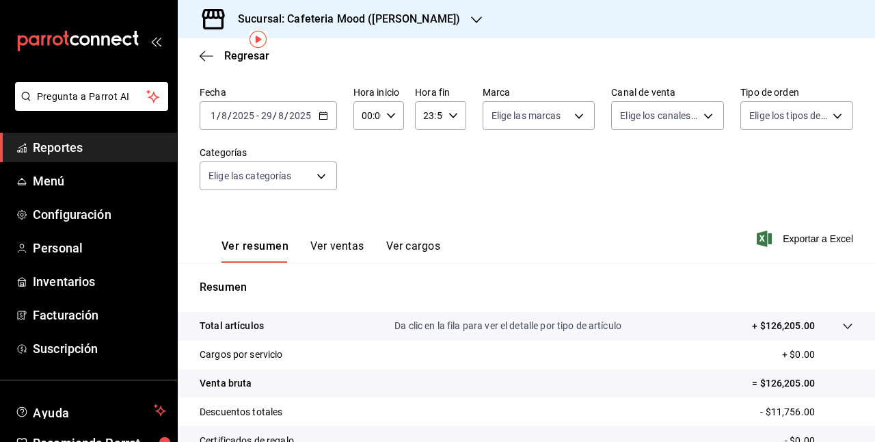
click at [323, 117] on icon "button" at bounding box center [324, 116] width 10 height 10
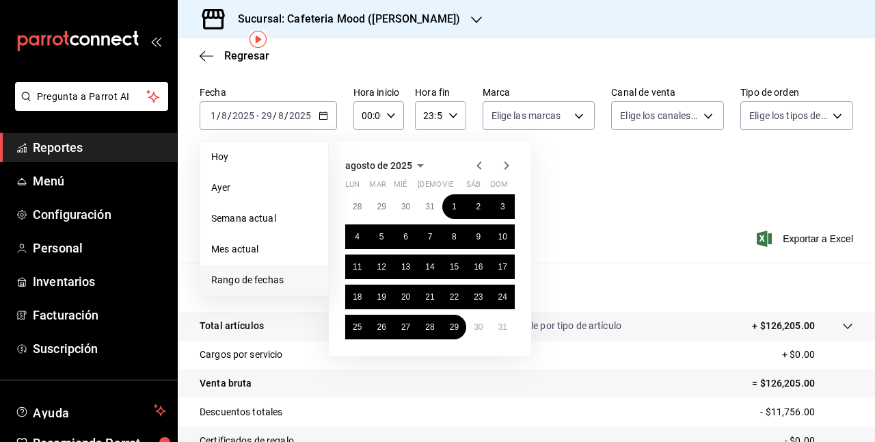
click at [479, 163] on icon "button" at bounding box center [479, 165] width 5 height 8
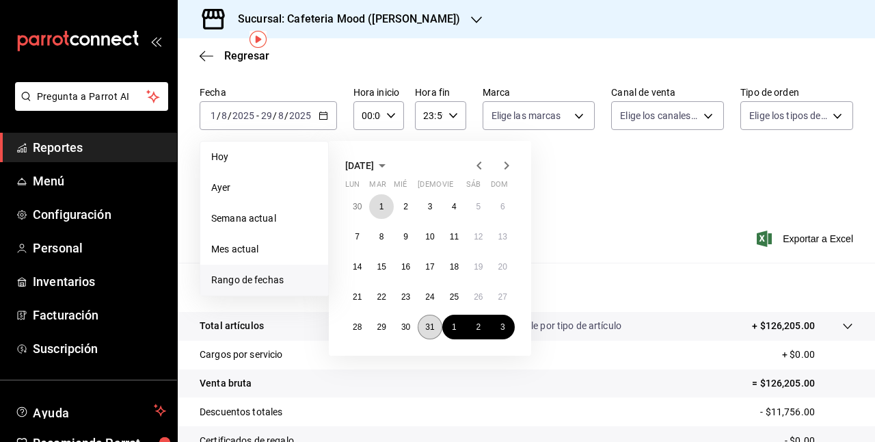
drag, startPoint x: 384, startPoint y: 210, endPoint x: 428, endPoint y: 323, distance: 121.7
click at [428, 323] on div "30 1 2 3 4 5 6 7 8 9 10 11 12 13 14 15 16 17 18 19 20 21 22 23 24 25 26 27 28 2…" at bounding box center [430, 266] width 170 height 145
click at [428, 323] on abbr "31" at bounding box center [429, 327] width 9 height 10
click at [378, 211] on button "1" at bounding box center [381, 206] width 24 height 25
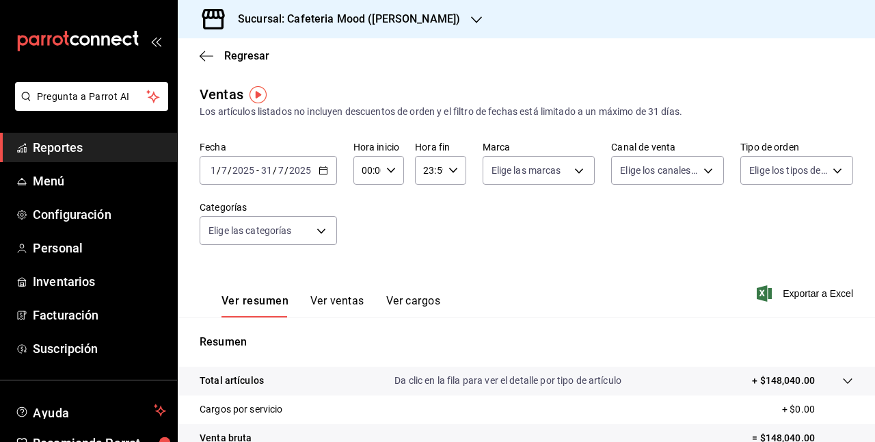
click at [323, 168] on \(Stroke\) "button" at bounding box center [323, 171] width 8 height 8
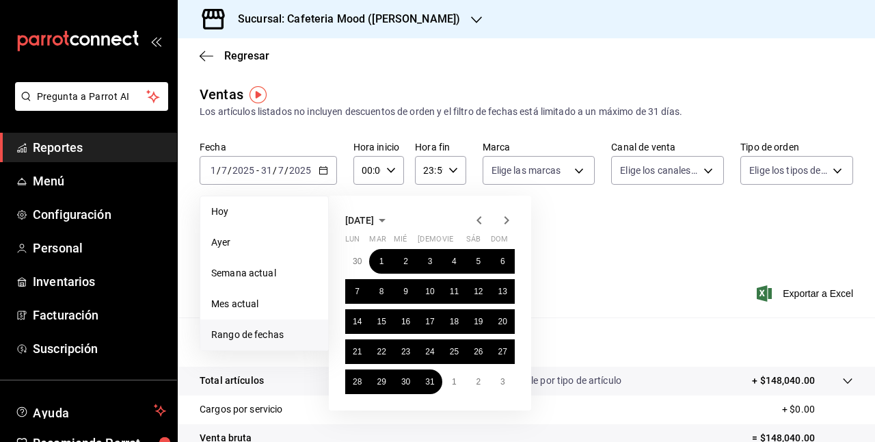
click at [479, 217] on icon "button" at bounding box center [479, 220] width 16 height 16
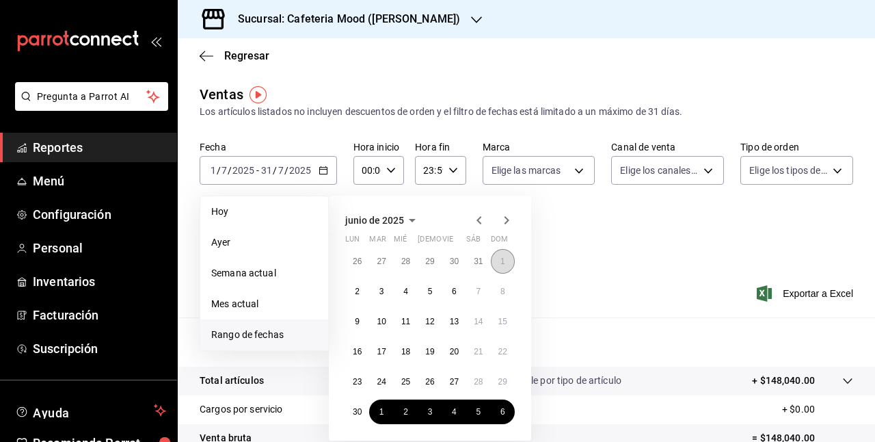
click at [498, 254] on button "1" at bounding box center [503, 261] width 24 height 25
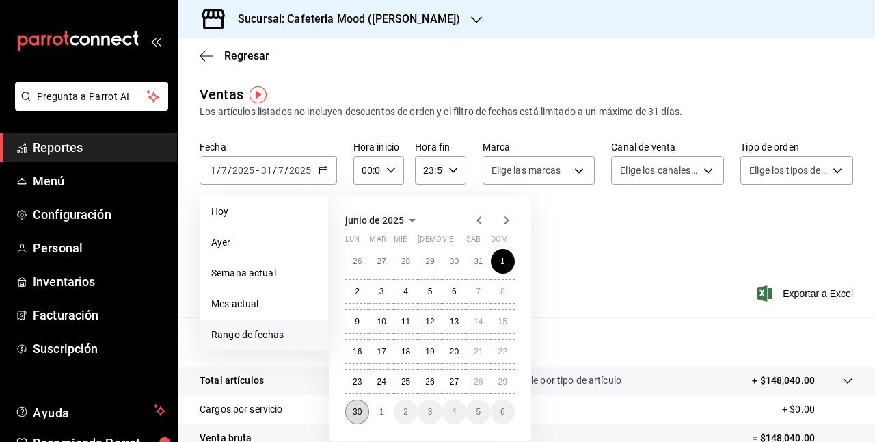
click at [356, 412] on abbr "30" at bounding box center [357, 412] width 9 height 10
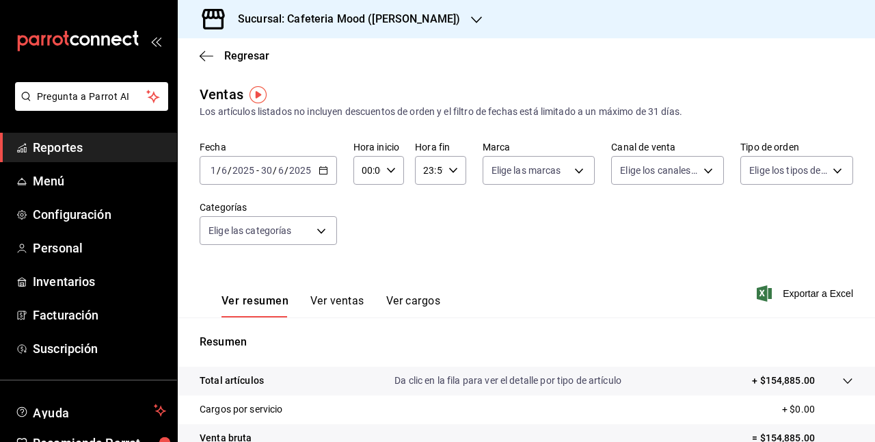
click at [321, 170] on icon "button" at bounding box center [324, 170] width 10 height 10
click at [642, 234] on div "Fecha 2025-06-01 1 / 6 / 2025 - 2025-06-30 30 / 6 / 2025 Hora inicio 00:00 Hora…" at bounding box center [527, 201] width 654 height 120
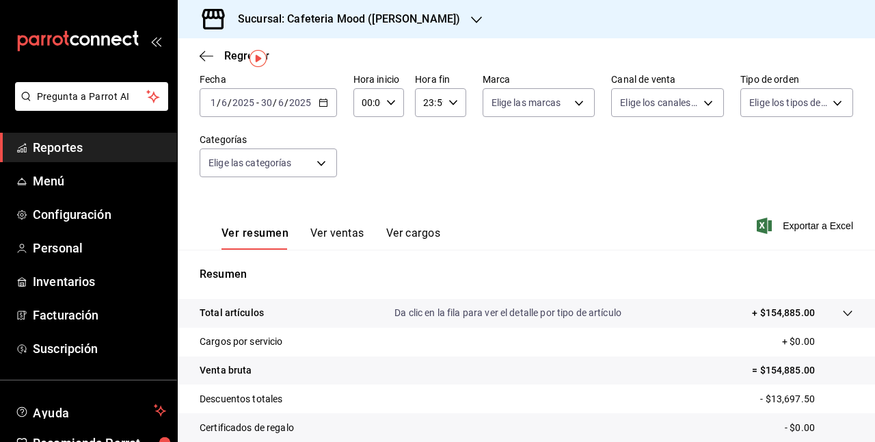
scroll to position [36, 0]
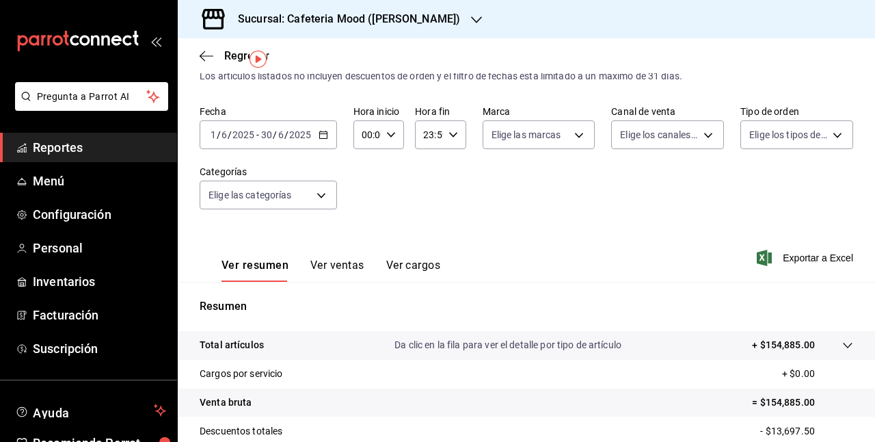
click at [321, 130] on icon "button" at bounding box center [324, 135] width 10 height 10
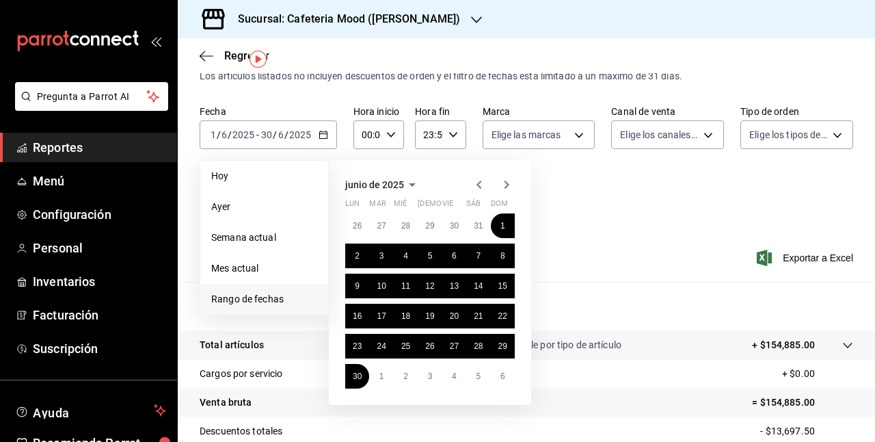
click at [505, 186] on icon "button" at bounding box center [506, 184] width 16 height 16
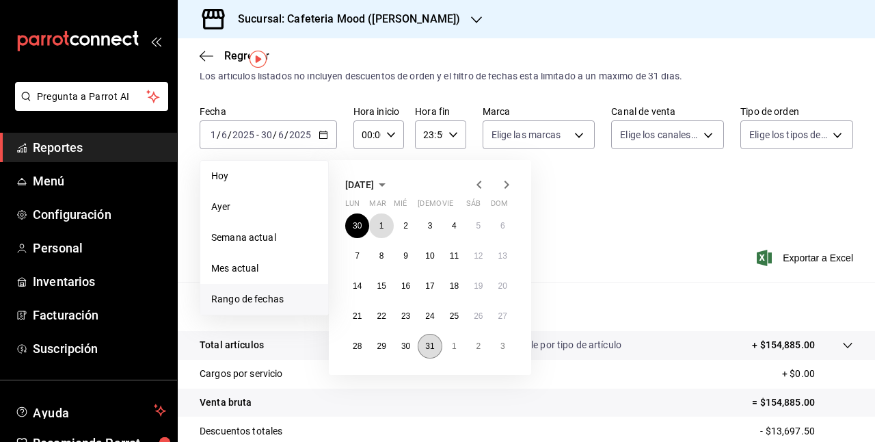
drag, startPoint x: 380, startPoint y: 223, endPoint x: 428, endPoint y: 349, distance: 135.3
click at [428, 349] on div "30 1 2 3 4 5 6 7 8 9 10 11 12 13 14 15 16 17 18 19 20 21 22 23 24 25 26 27 28 2…" at bounding box center [430, 285] width 170 height 145
click at [428, 349] on abbr "31" at bounding box center [429, 346] width 9 height 10
click at [383, 224] on abbr "1" at bounding box center [381, 226] width 5 height 10
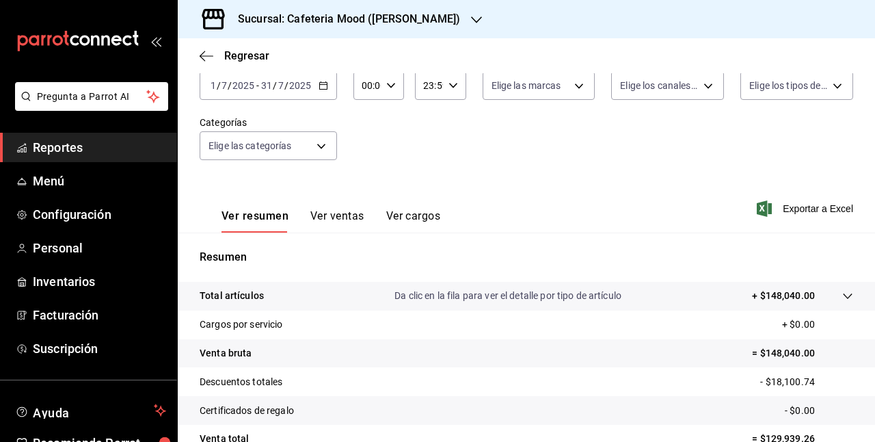
scroll to position [83, 0]
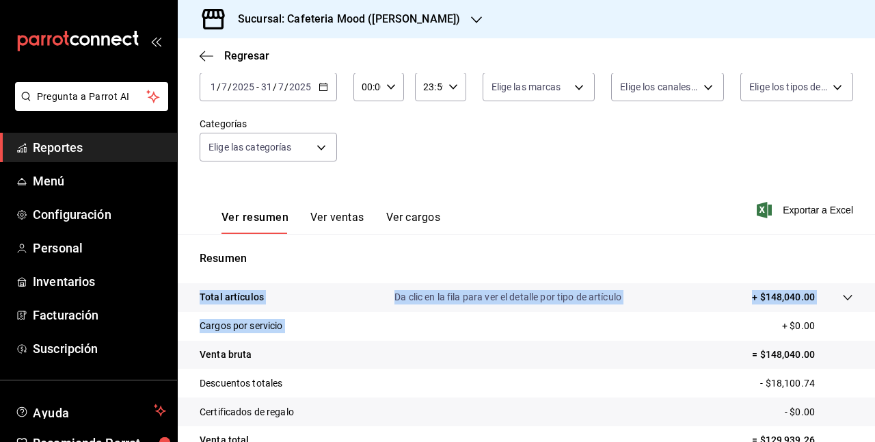
drag, startPoint x: 605, startPoint y: 328, endPoint x: 603, endPoint y: 239, distance: 88.9
click at [603, 239] on div "Resumen Total artículos Da clic en la fila para ver el detalle por tipo de artí…" at bounding box center [526, 381] width 697 height 294
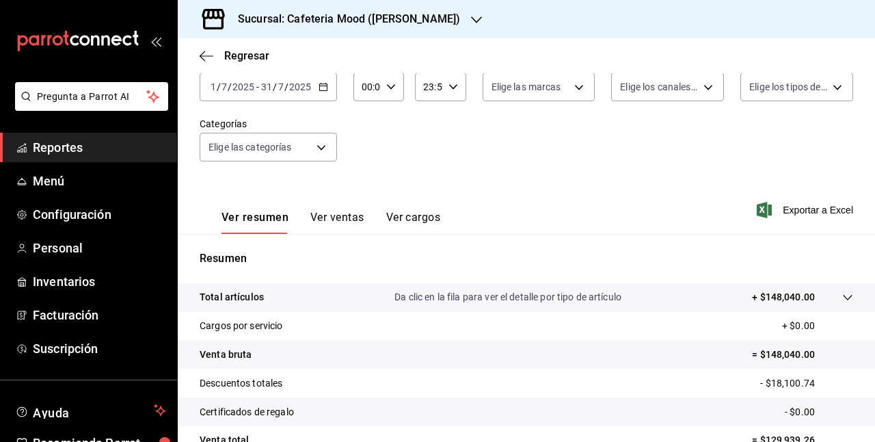
click at [529, 197] on div "Ver resumen Ver ventas Ver cargos Exportar a Excel" at bounding box center [526, 206] width 697 height 56
click at [320, 88] on icon "button" at bounding box center [324, 87] width 10 height 10
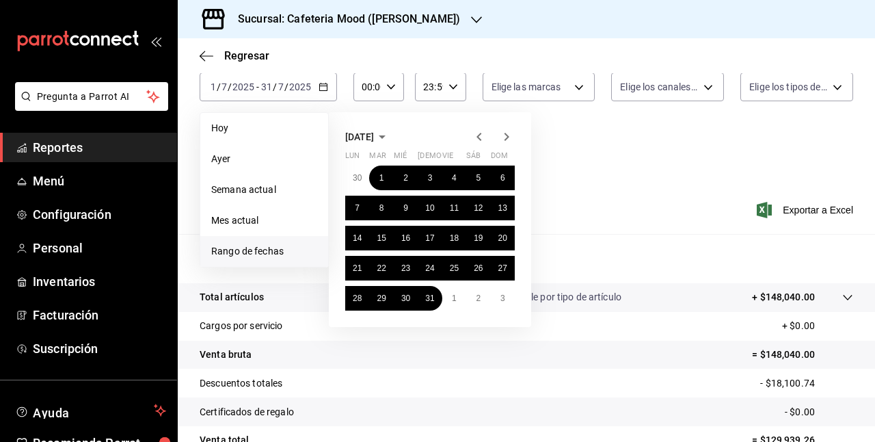
click at [507, 138] on icon "button" at bounding box center [507, 137] width 5 height 8
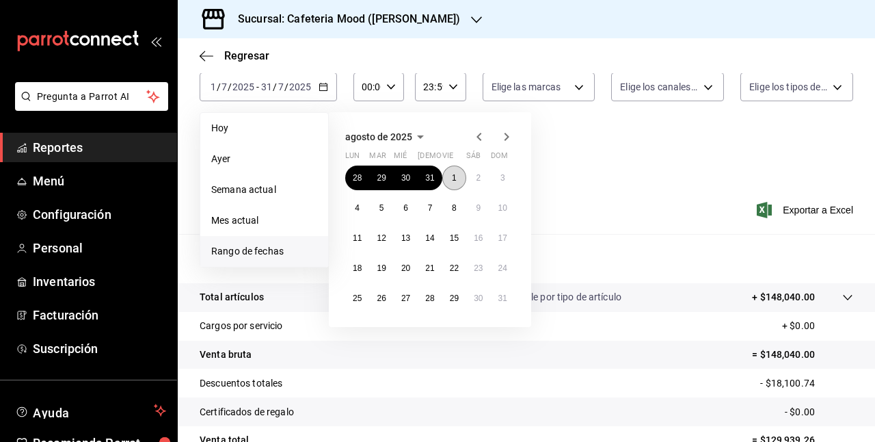
click at [453, 178] on abbr "1" at bounding box center [454, 178] width 5 height 10
click at [455, 302] on abbr "29" at bounding box center [454, 298] width 9 height 10
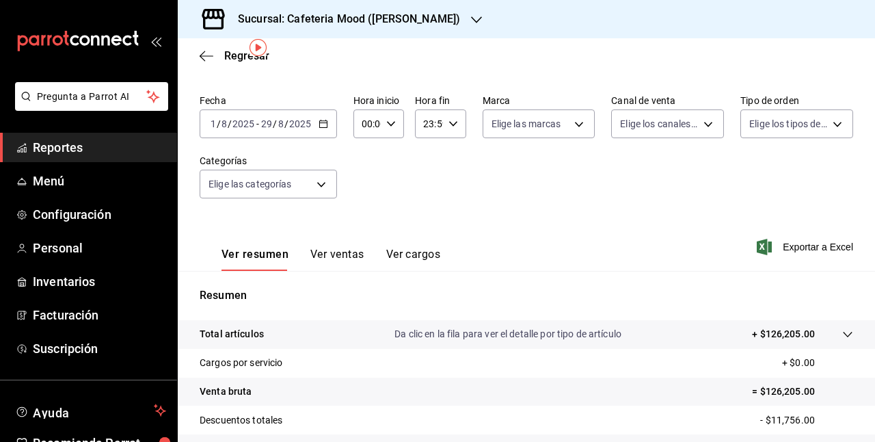
scroll to position [45, 0]
click at [320, 129] on \(Stroke\) "button" at bounding box center [323, 126] width 8 height 8
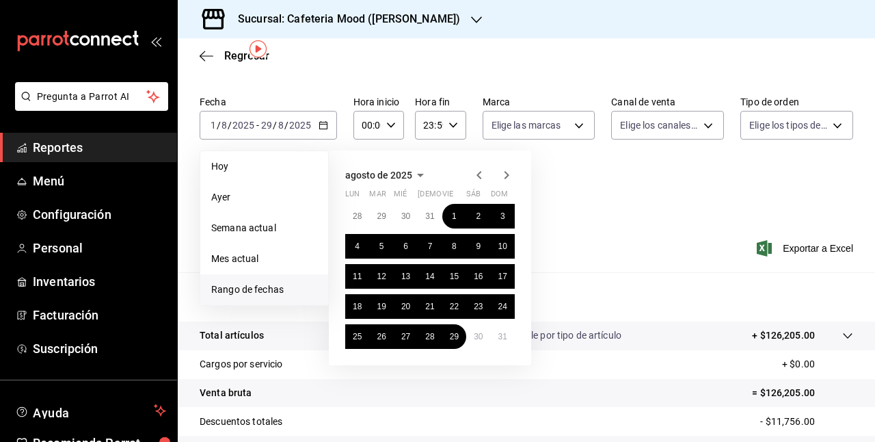
click at [510, 170] on icon "button" at bounding box center [506, 175] width 16 height 16
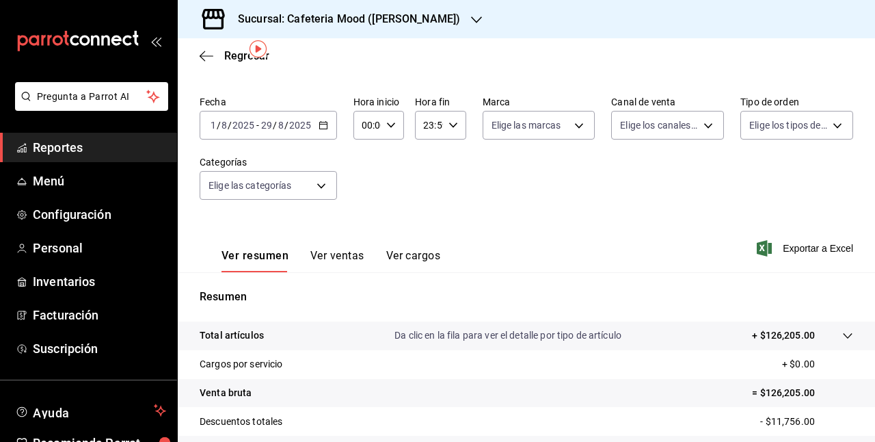
click at [604, 193] on div "Fecha 2025-08-01 1 / 8 / 2025 - 2025-08-29 29 / 8 / 2025 Hora inicio 00:00 Hora…" at bounding box center [527, 156] width 654 height 120
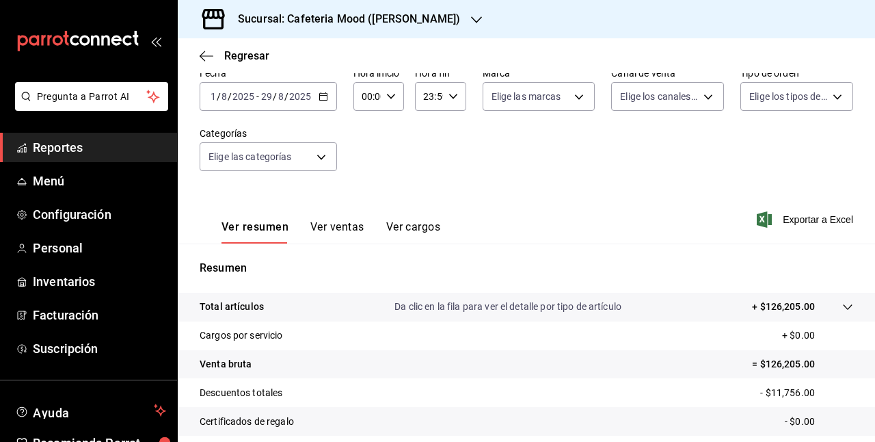
scroll to position [71, 0]
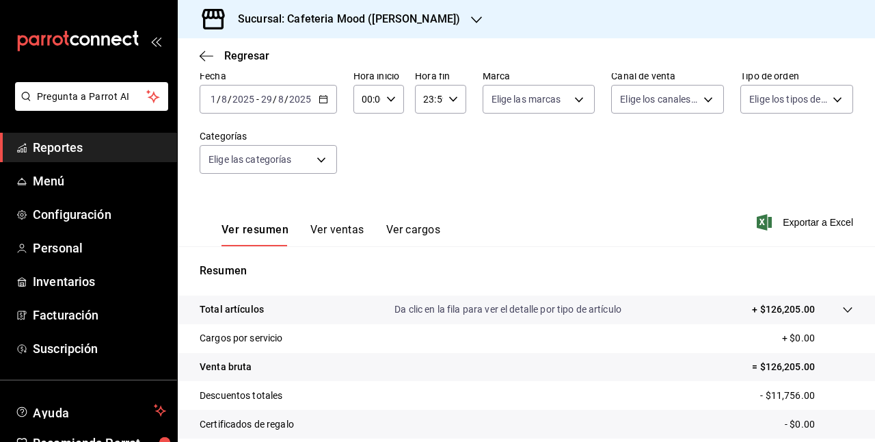
click at [323, 98] on icon "button" at bounding box center [324, 99] width 10 height 10
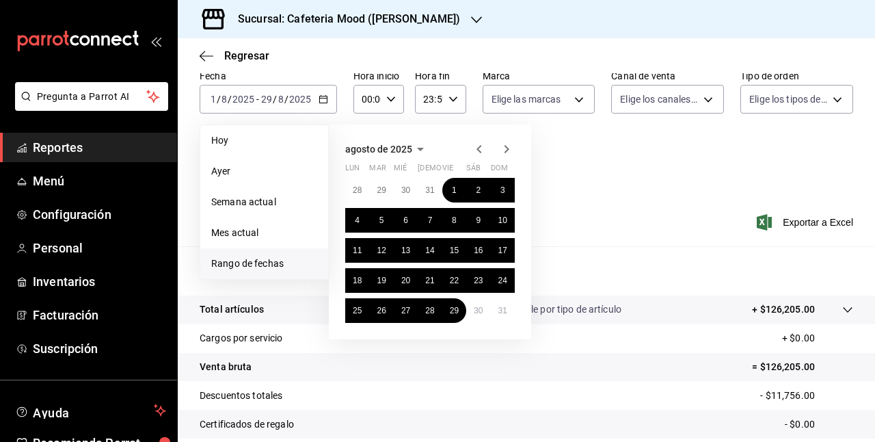
click at [507, 148] on icon "button" at bounding box center [507, 149] width 5 height 8
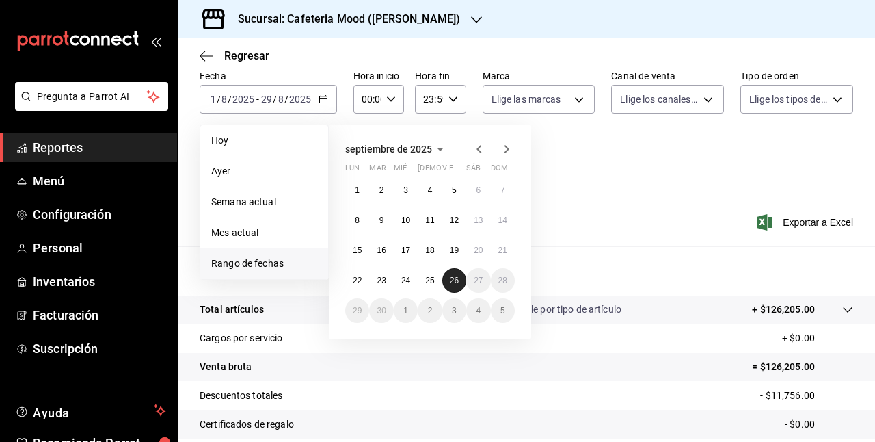
click at [457, 278] on abbr "26" at bounding box center [454, 281] width 9 height 10
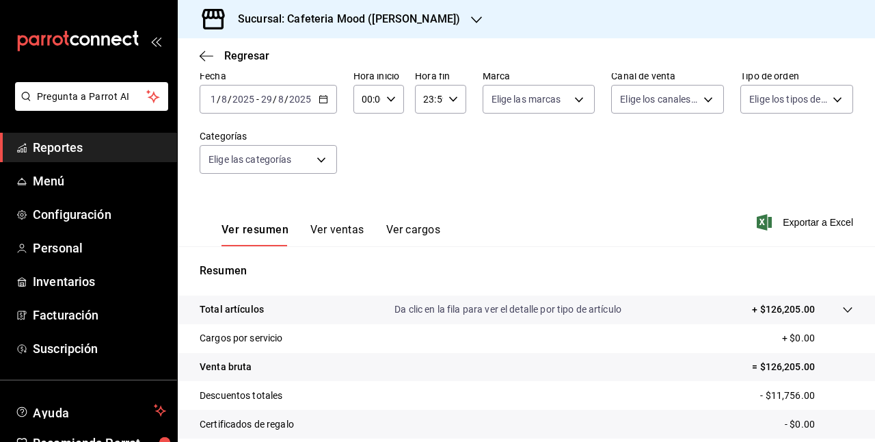
drag, startPoint x: 599, startPoint y: 166, endPoint x: 514, endPoint y: 196, distance: 89.7
click at [514, 196] on div "Ver resumen Ver ventas Ver cargos Exportar a Excel" at bounding box center [526, 218] width 697 height 56
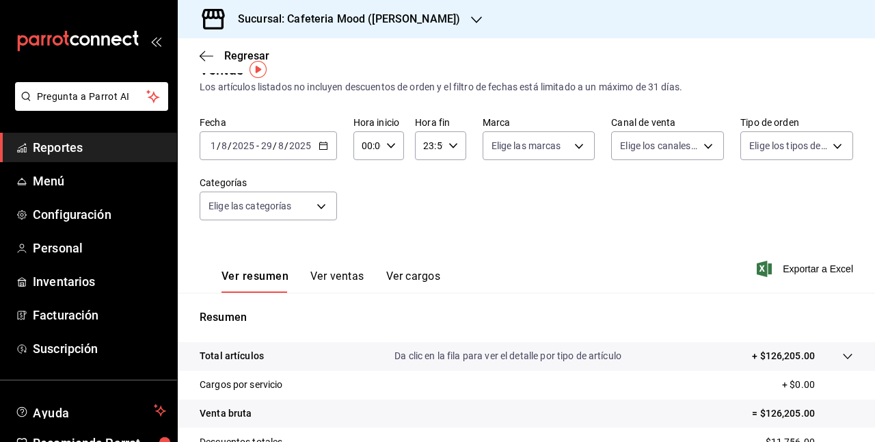
scroll to position [0, 0]
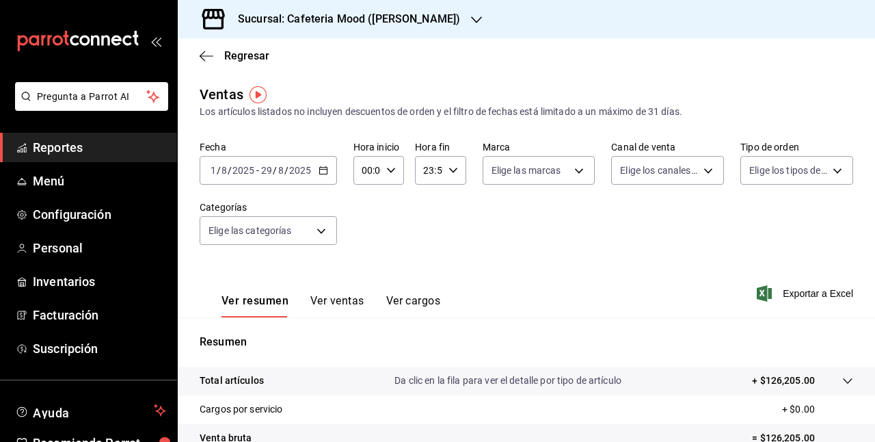
click at [328, 171] on div "2025-08-01 1 / 8 / 2025 - 2025-08-29 29 / 8 / 2025" at bounding box center [268, 170] width 137 height 29
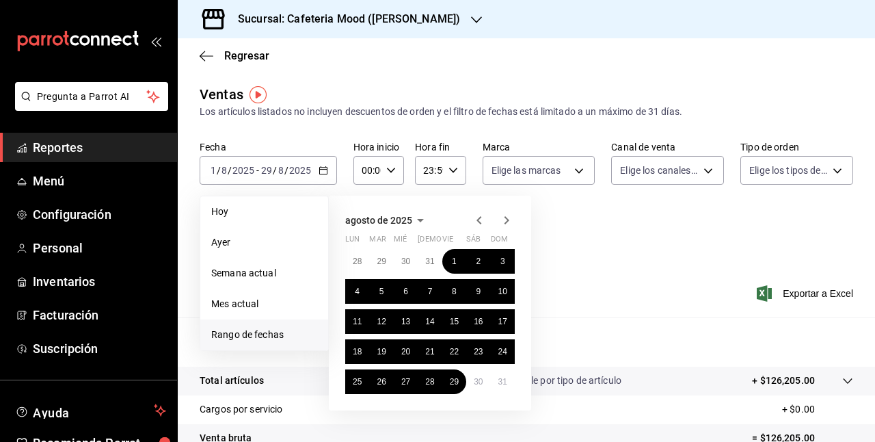
click at [511, 222] on icon "button" at bounding box center [506, 220] width 16 height 16
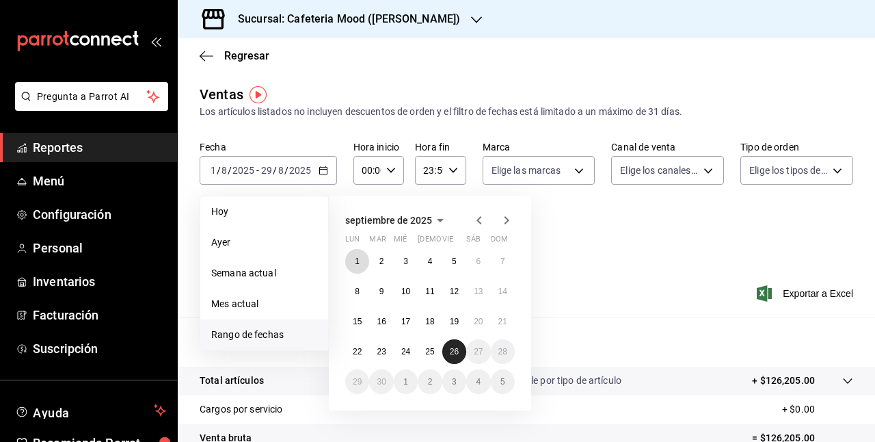
drag, startPoint x: 354, startPoint y: 260, endPoint x: 460, endPoint y: 346, distance: 136.1
click at [460, 346] on div "1 2 3 4 5 6 7 8 9 10 11 12 13 14 15 16 17 18 19 20 21 22 23 24 25 26 27 28 29 3…" at bounding box center [430, 321] width 170 height 145
click at [460, 346] on button "26" at bounding box center [454, 351] width 24 height 25
click at [356, 267] on button "1" at bounding box center [357, 261] width 24 height 25
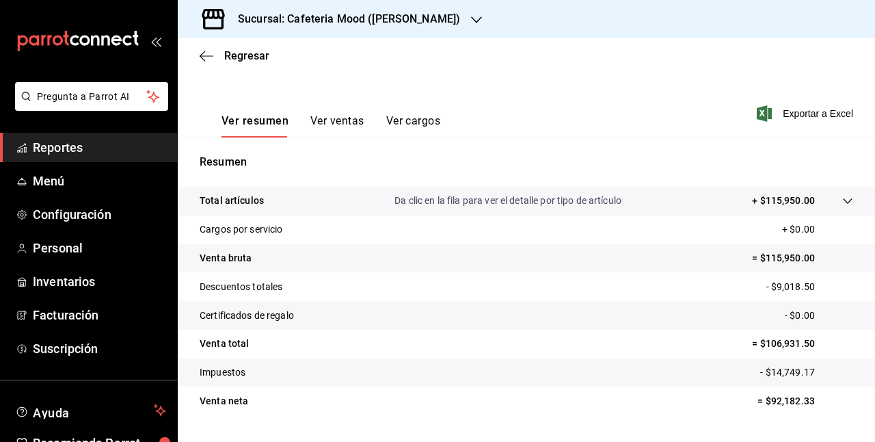
scroll to position [213, 0]
